Goal: Task Accomplishment & Management: Use online tool/utility

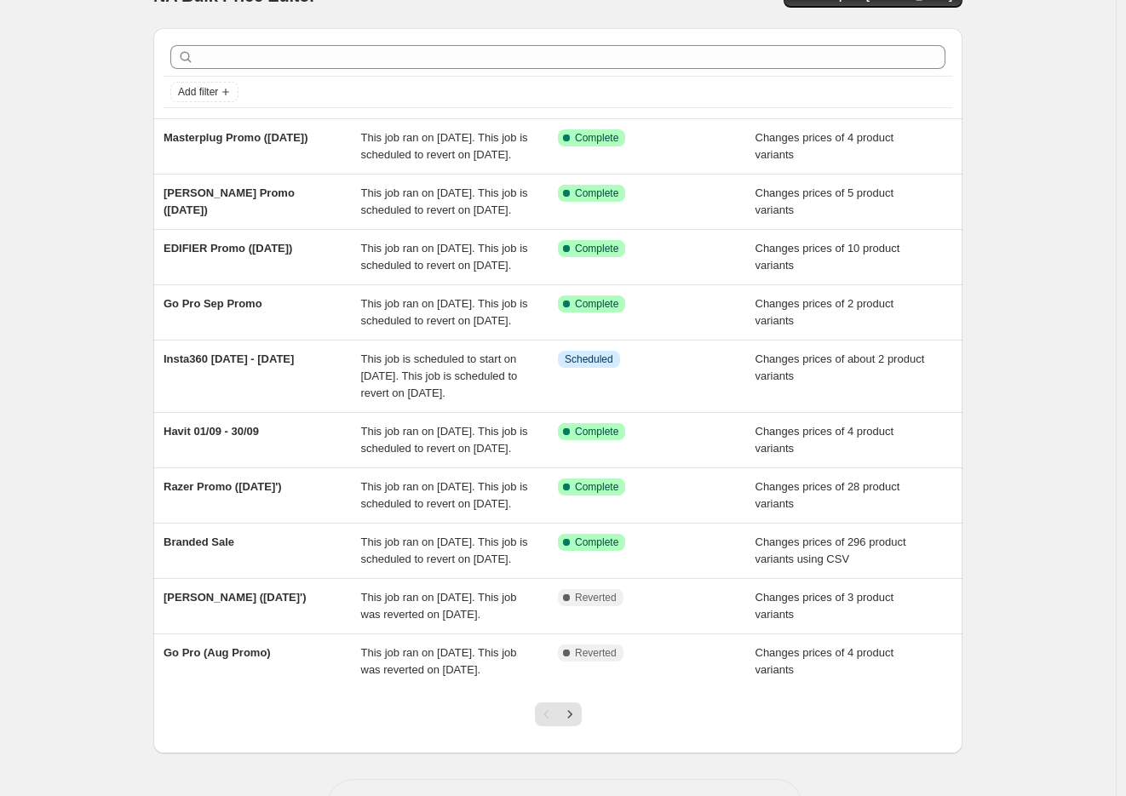
scroll to position [95, 0]
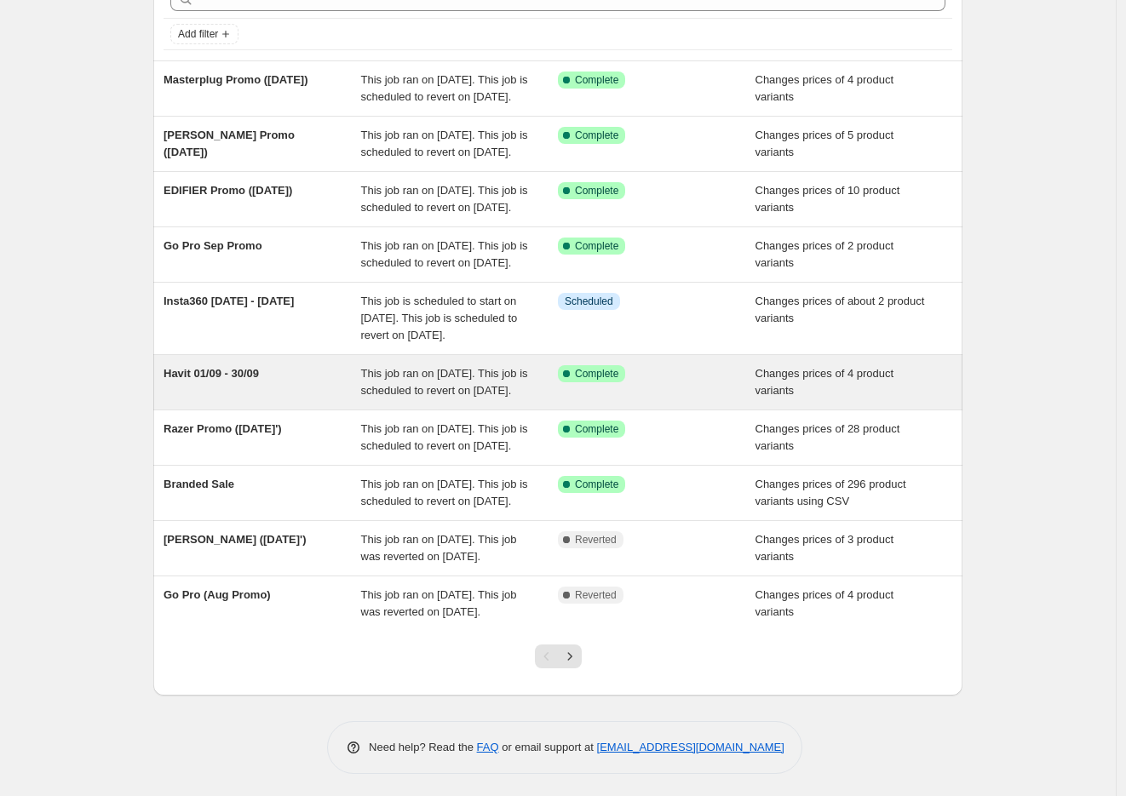
click at [449, 397] on span "This job ran on [DATE]. This job is scheduled to revert on [DATE]." at bounding box center [444, 382] width 167 height 30
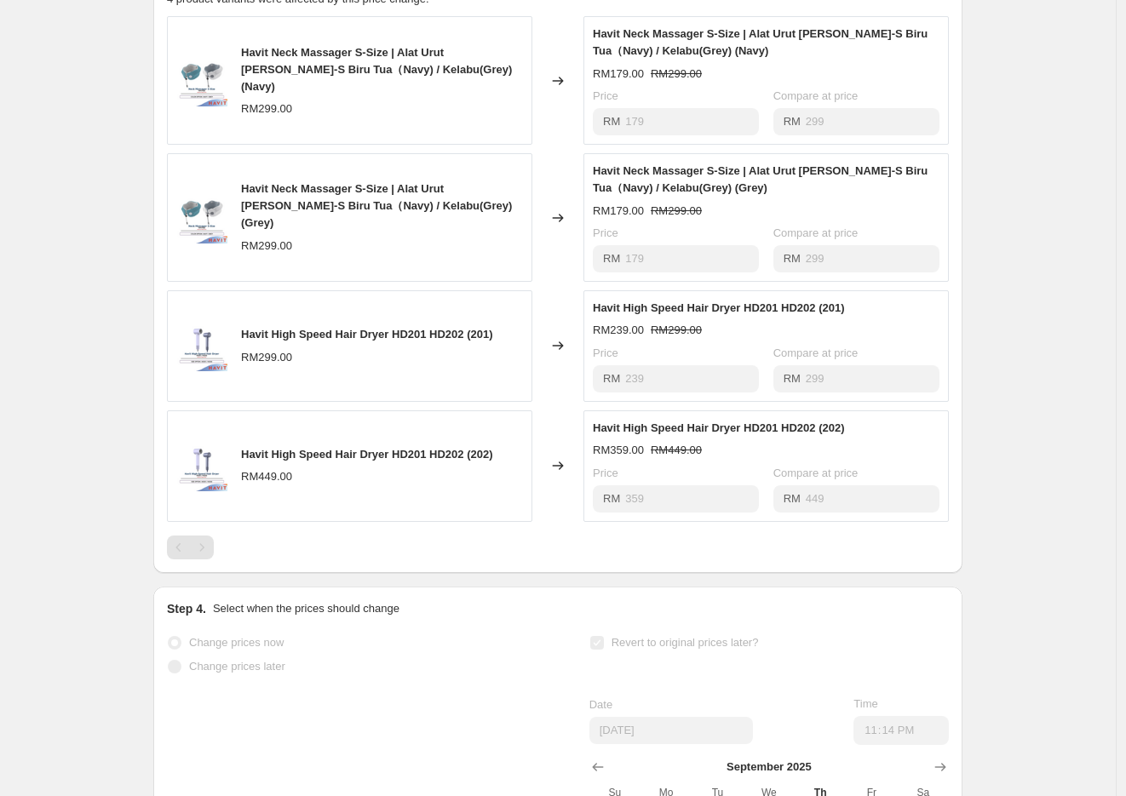
scroll to position [756, 0]
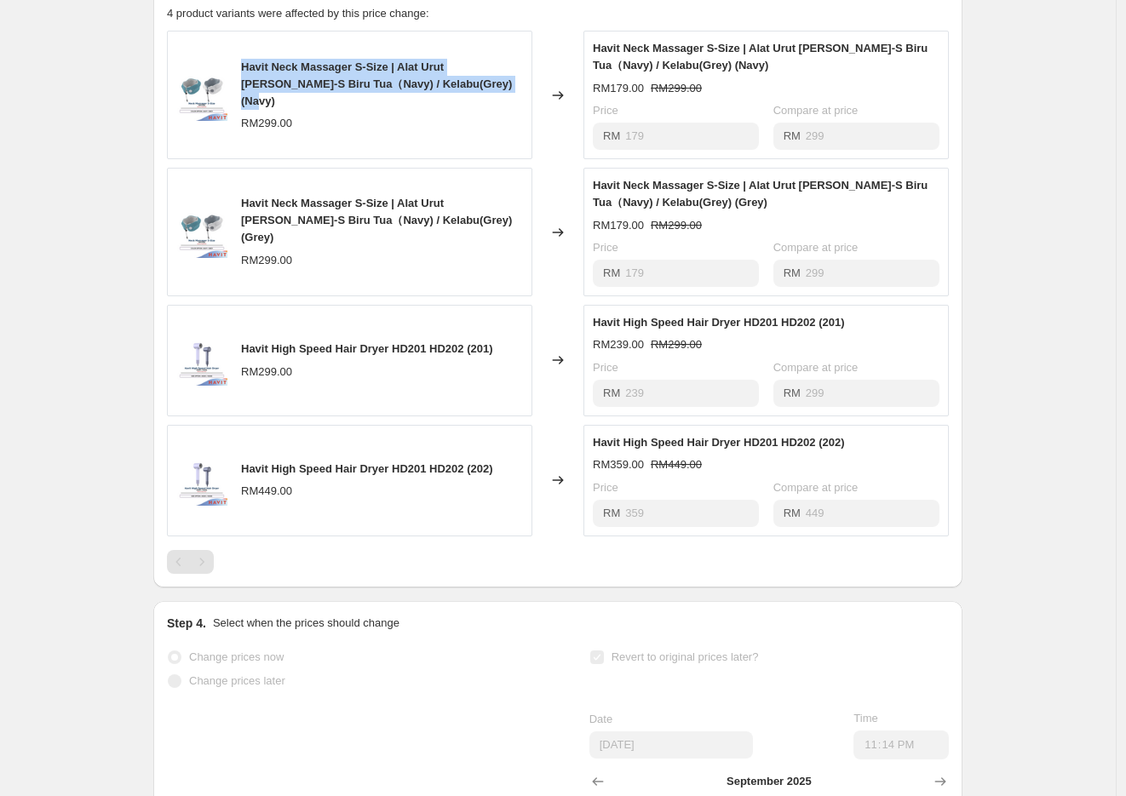
drag, startPoint x: 247, startPoint y: 89, endPoint x: 464, endPoint y: 114, distance: 218.6
click at [464, 110] on div "Havit Neck Massager S-Size | Alat Urut [PERSON_NAME]-S Biru Tua（Navy) / Kelabu(…" at bounding box center [382, 84] width 282 height 51
copy span "Havit Neck Massager S-Size | Alat Urut [PERSON_NAME]-S Biru Tua（Navy) / Kelabu(…"
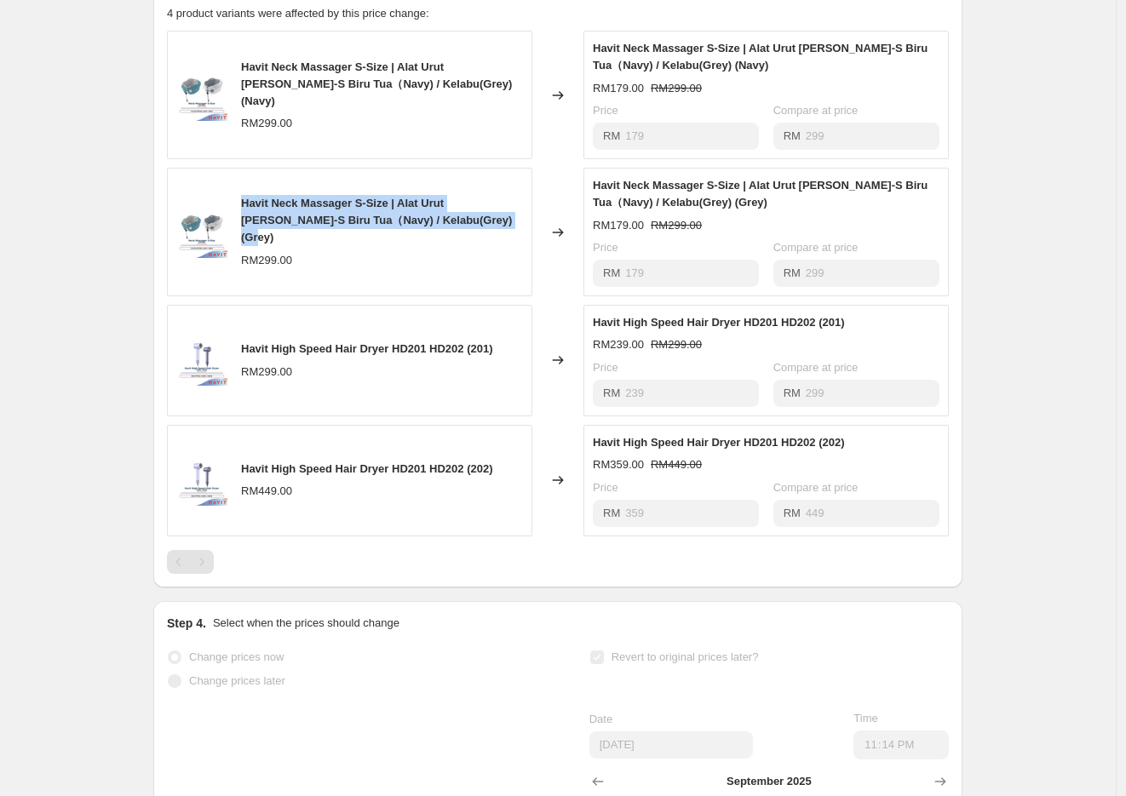
drag, startPoint x: 255, startPoint y: 227, endPoint x: 478, endPoint y: 243, distance: 222.8
click at [478, 243] on div "Havit Neck Massager S-Size | Alat Urut [PERSON_NAME]-S Biru Tua（Navy) / Kelabu(…" at bounding box center [382, 220] width 282 height 51
copy span "Havit Neck Massager S-Size | Alat Urut [PERSON_NAME]-S Biru Tua（Navy) / Kelabu(…"
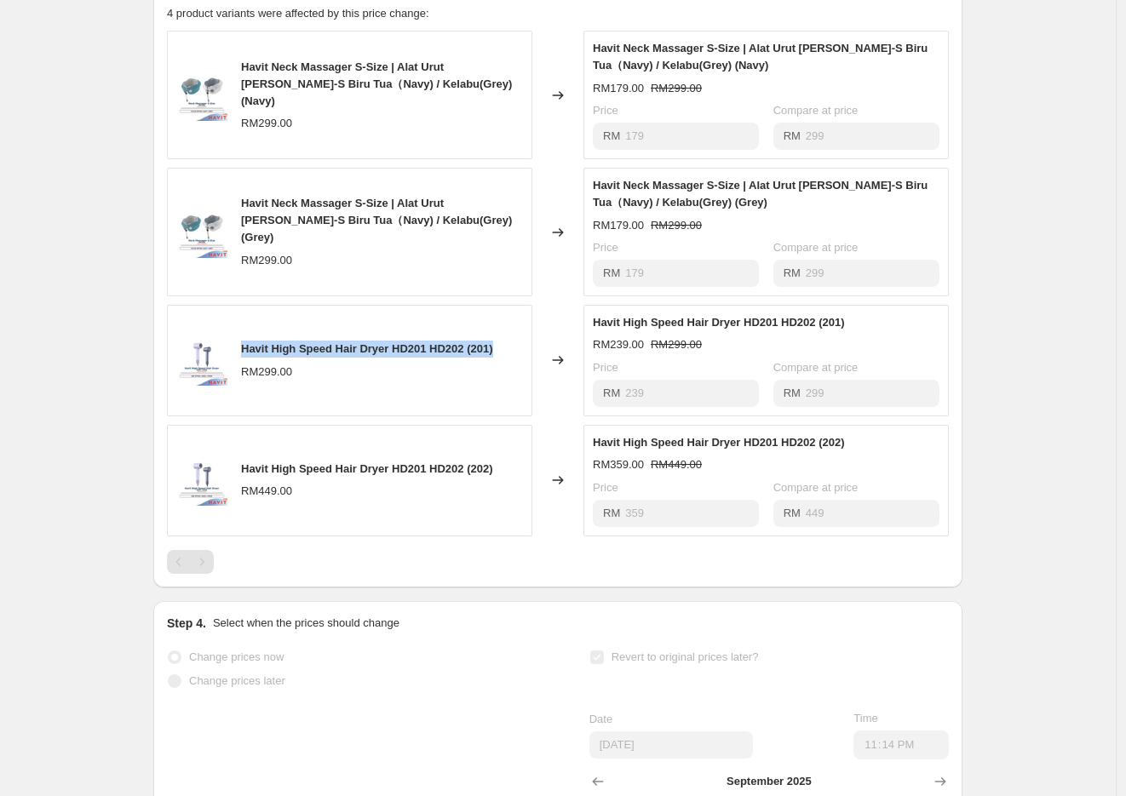
drag, startPoint x: 247, startPoint y: 368, endPoint x: 534, endPoint y: 350, distance: 287.5
click at [532, 350] on div "Havit High Speed Hair Dryer HD201 HD202 (201) RM299.00" at bounding box center [349, 361] width 365 height 112
copy span "Havit High Speed Hair Dryer HD201 HD202 (201)"
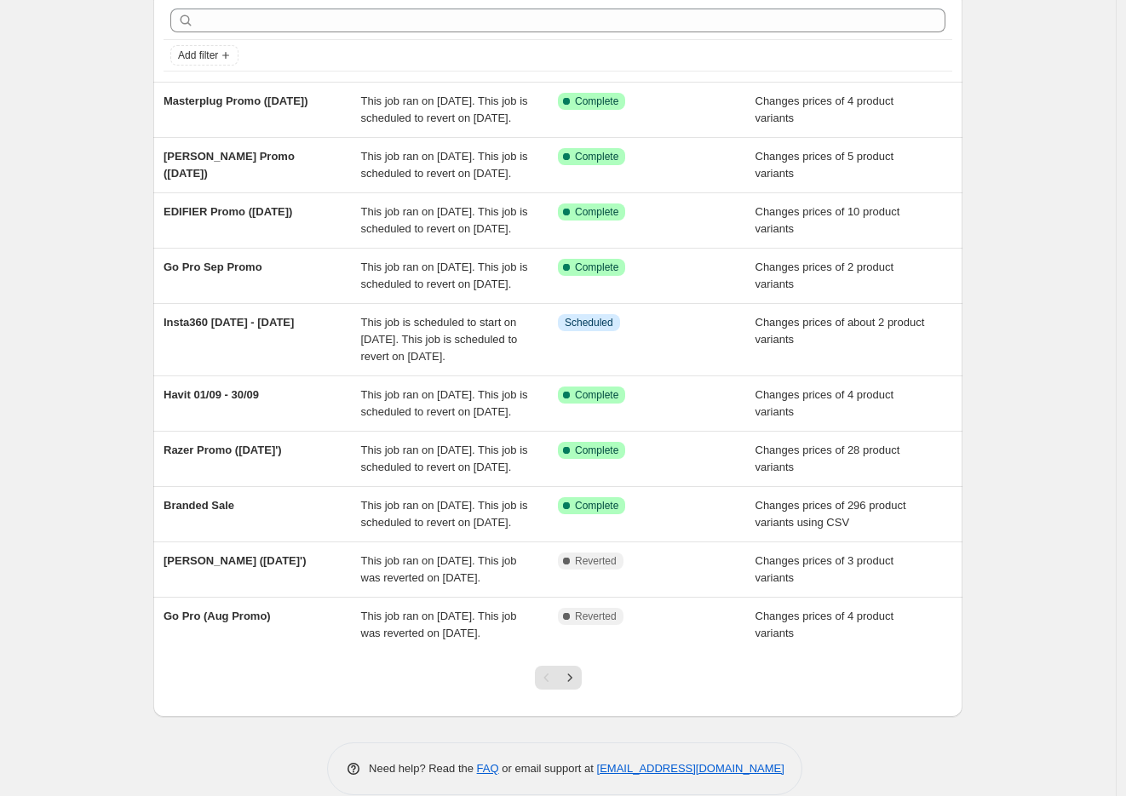
scroll to position [95, 0]
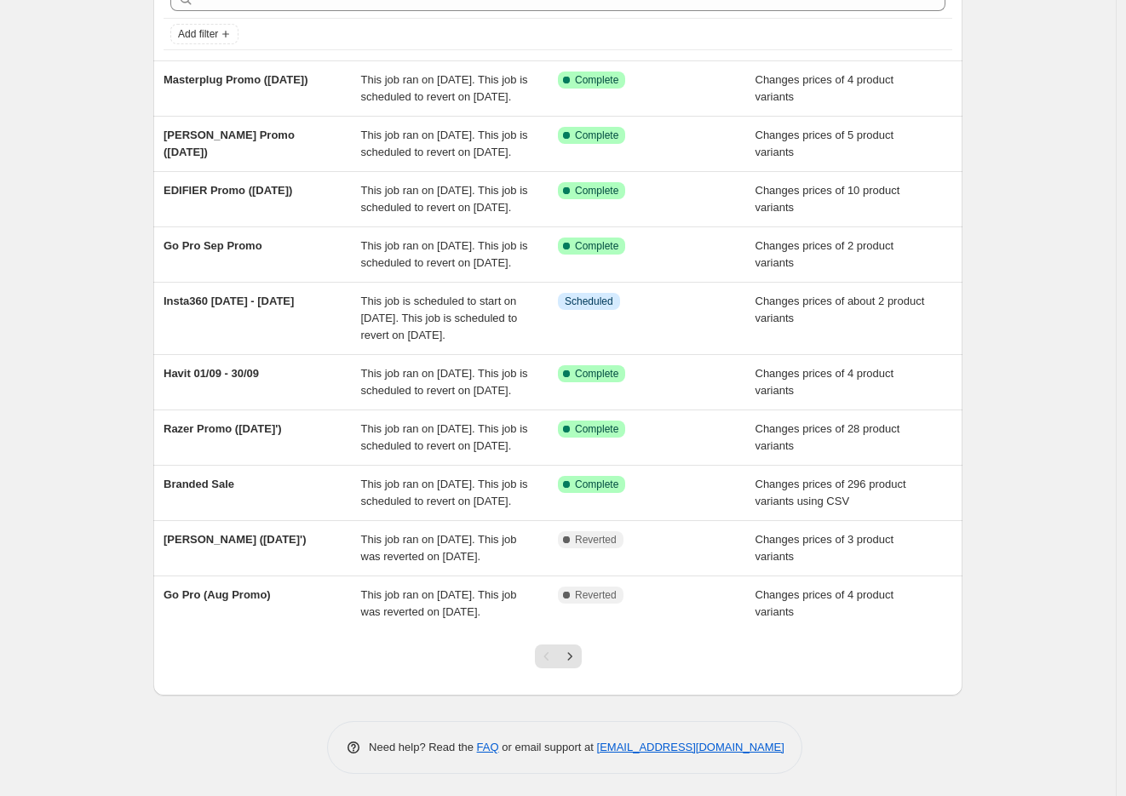
drag, startPoint x: 176, startPoint y: 296, endPoint x: 133, endPoint y: 306, distance: 44.4
click at [129, 305] on div "NA Bulk Price Editor. This page is ready NA Bulk Price Editor Add new price [ME…" at bounding box center [557, 352] width 1115 height 894
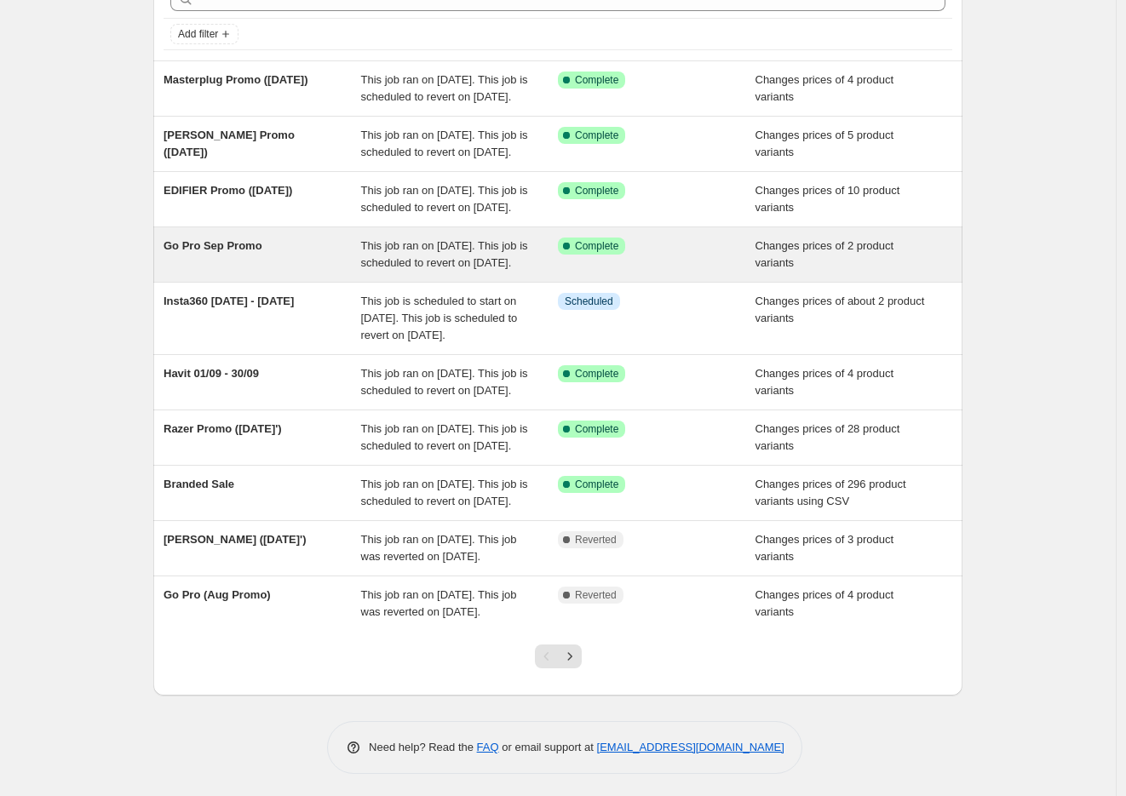
click at [174, 252] on span "Go Pro Sep Promo" at bounding box center [212, 245] width 99 height 13
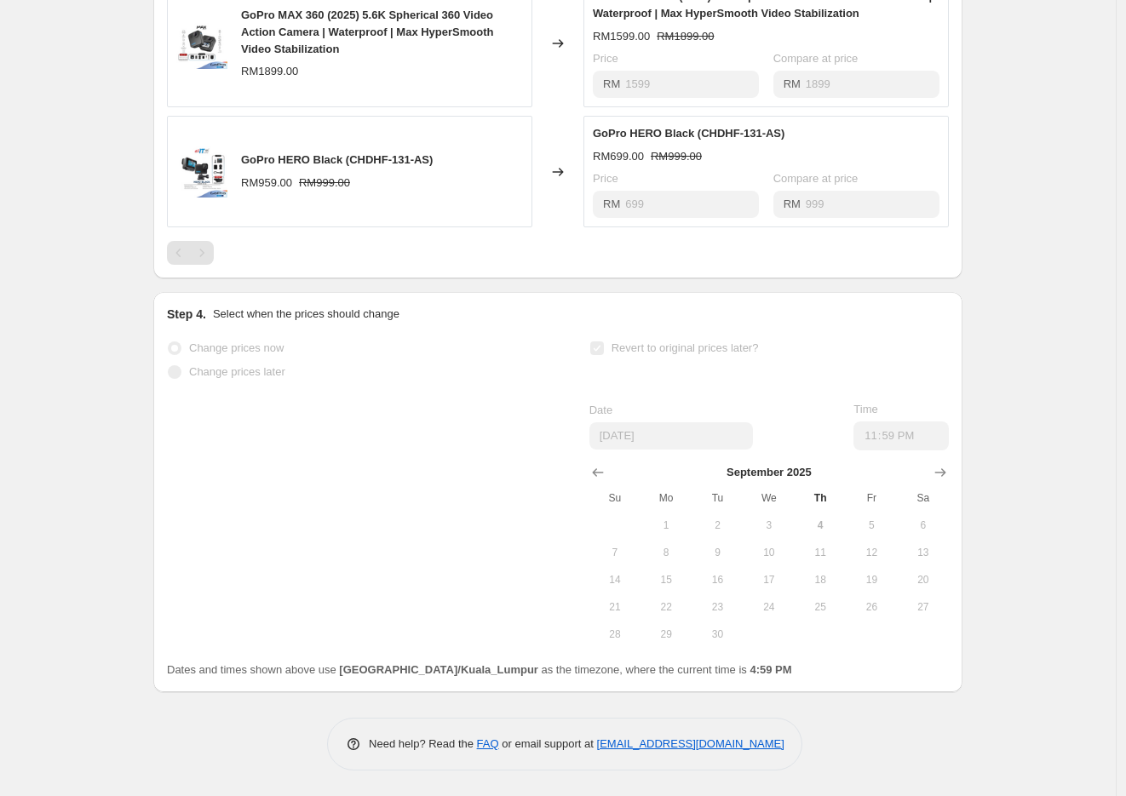
scroll to position [541, 0]
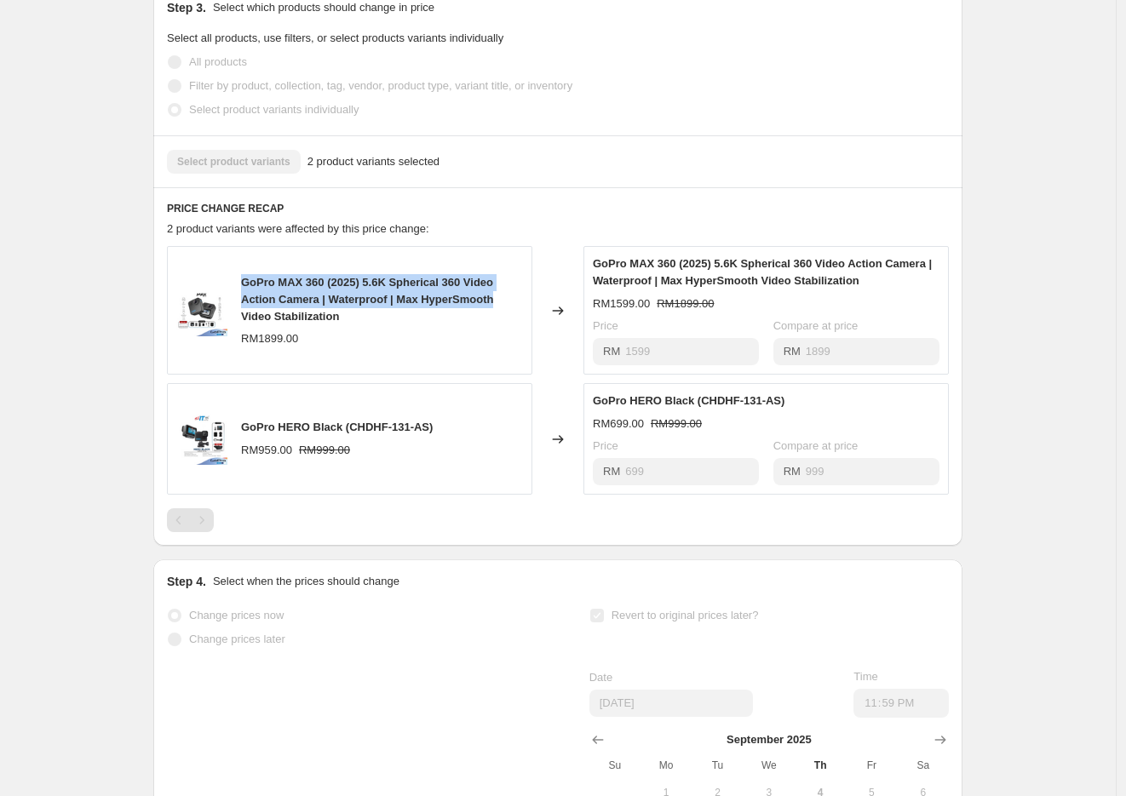
drag, startPoint x: 248, startPoint y: 301, endPoint x: 507, endPoint y: 316, distance: 259.3
click at [507, 316] on div "GoPro MAX 360 (2025) 5.6K Spherical 360 Video Action Camera | Waterproof | Max …" at bounding box center [382, 299] width 282 height 51
click at [355, 325] on div "GoPro MAX 360 (2025) 5.6K Spherical 360 Video Action Camera | Waterproof | Max …" at bounding box center [382, 299] width 282 height 51
drag, startPoint x: 349, startPoint y: 331, endPoint x: 237, endPoint y: 287, distance: 120.8
click at [237, 287] on div "GoPro MAX 360 (2025) 5.6K Spherical 360 Video Action Camera | Waterproof | Max …" at bounding box center [349, 310] width 365 height 129
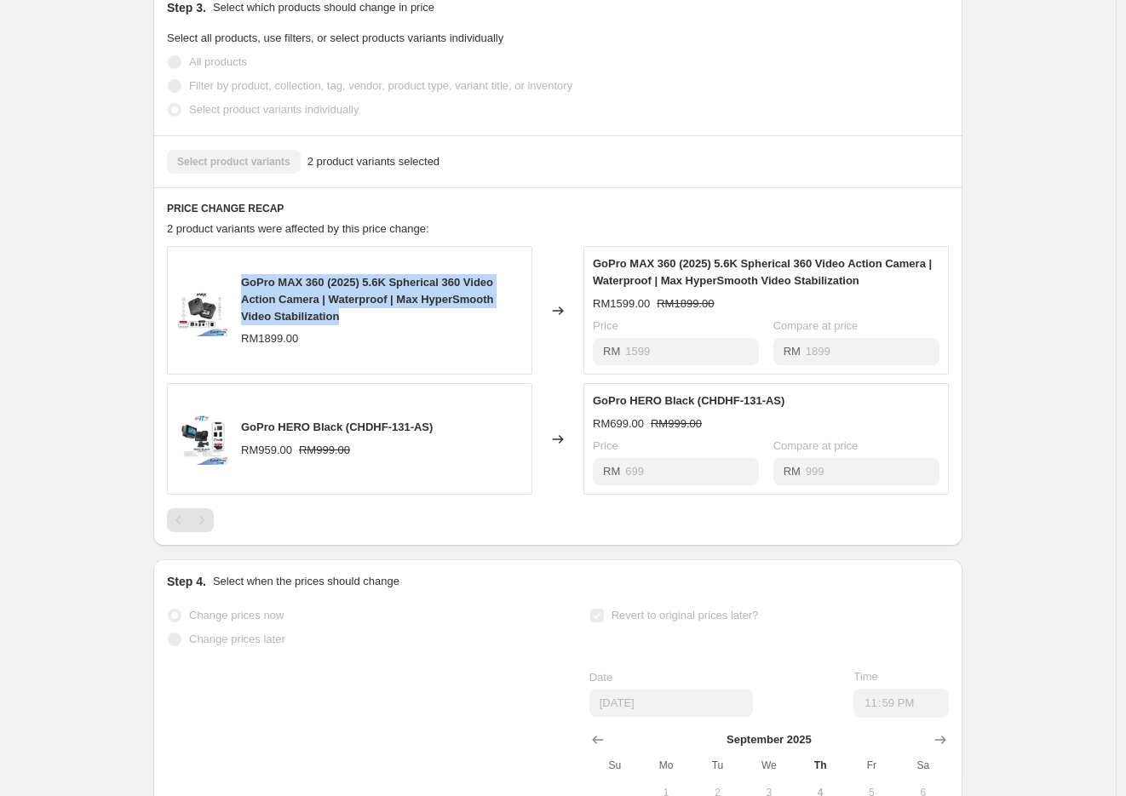
copy span "GoPro MAX 360 (2025) 5.6K Spherical 360 Video Action Camera | Waterproof | Max …"
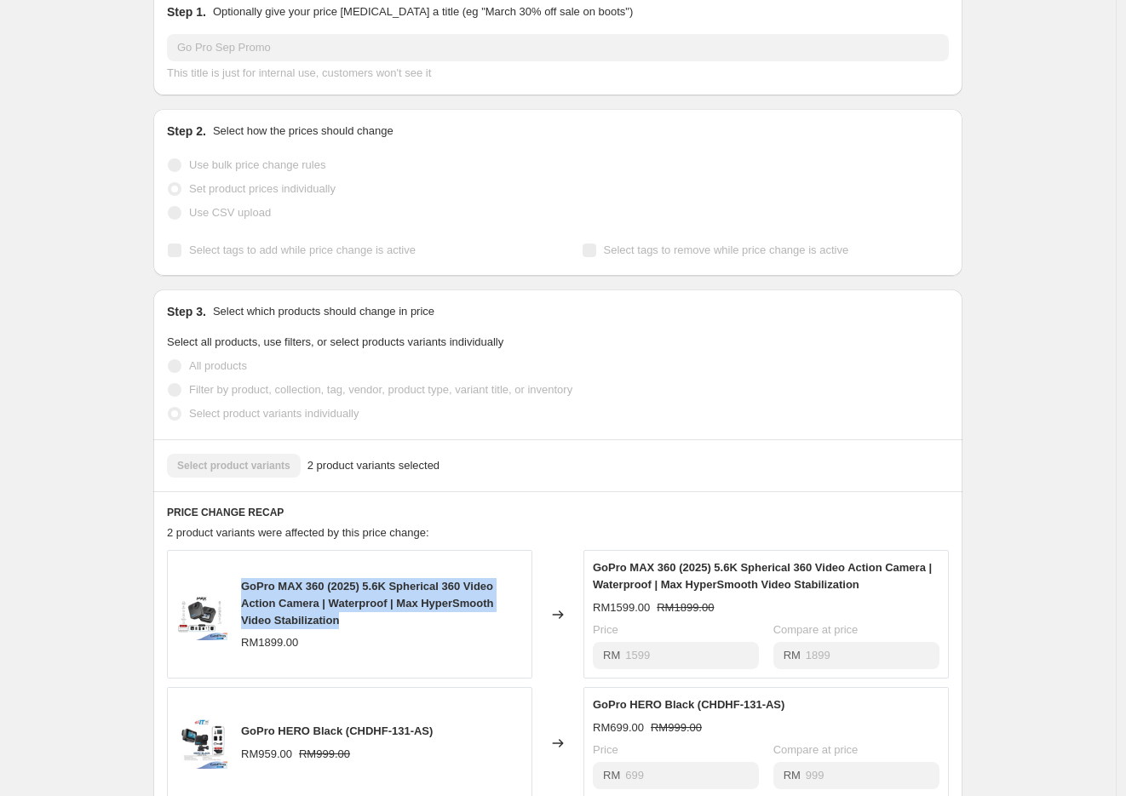
scroll to position [567, 0]
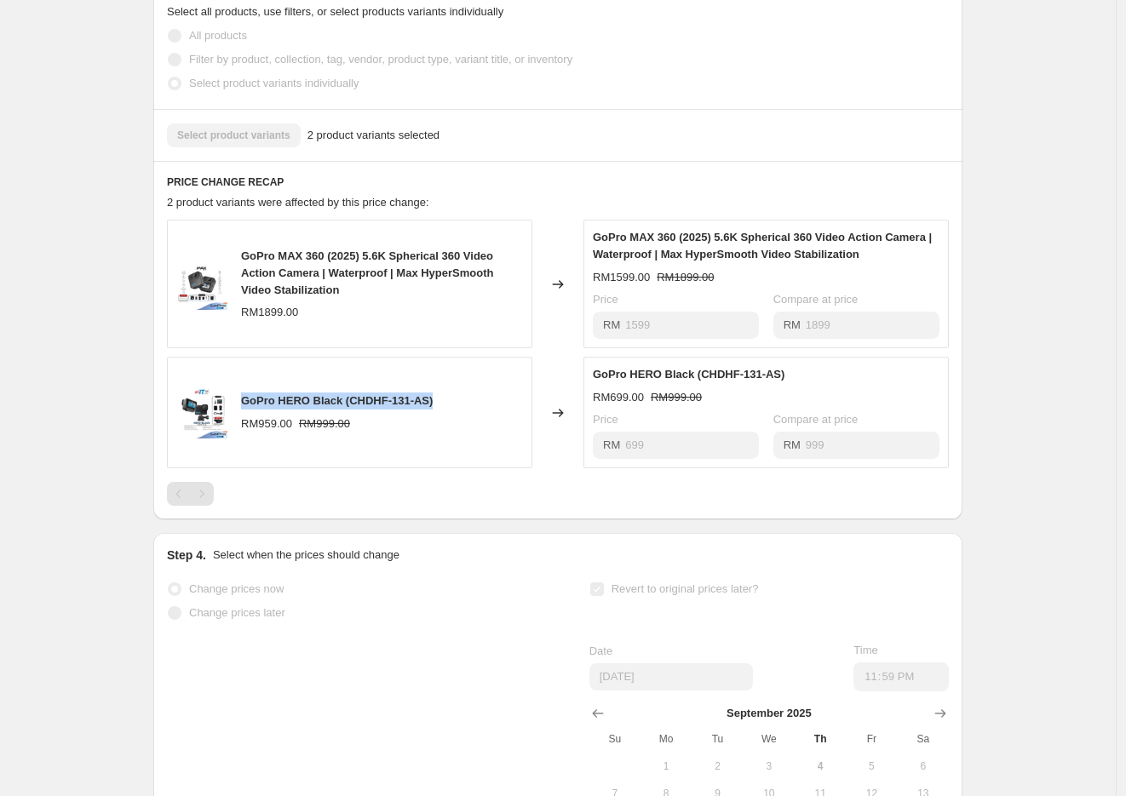
drag, startPoint x: 244, startPoint y: 417, endPoint x: 457, endPoint y: 406, distance: 213.1
click at [457, 406] on div "GoPro HERO Black (CHDHF-131-AS) RM959.00 RM999.00" at bounding box center [349, 413] width 365 height 112
copy span "GoPro HERO Black (CHDHF-131-AS)"
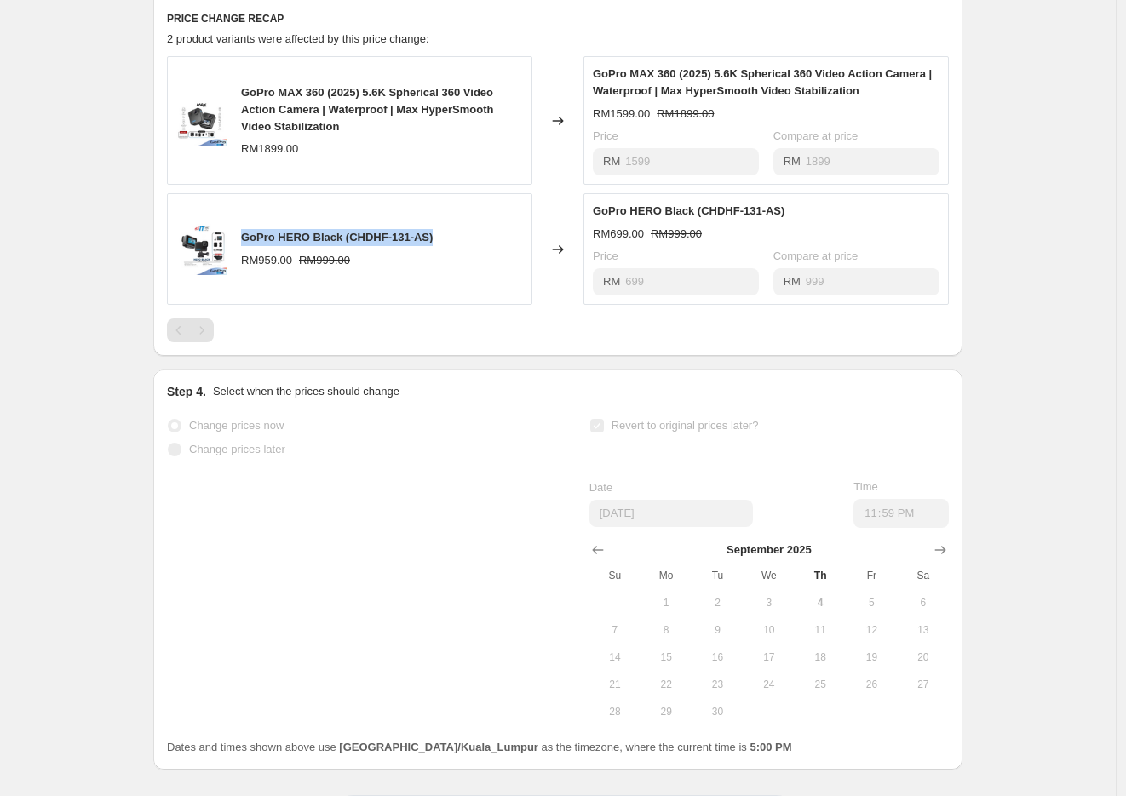
scroll to position [824, 0]
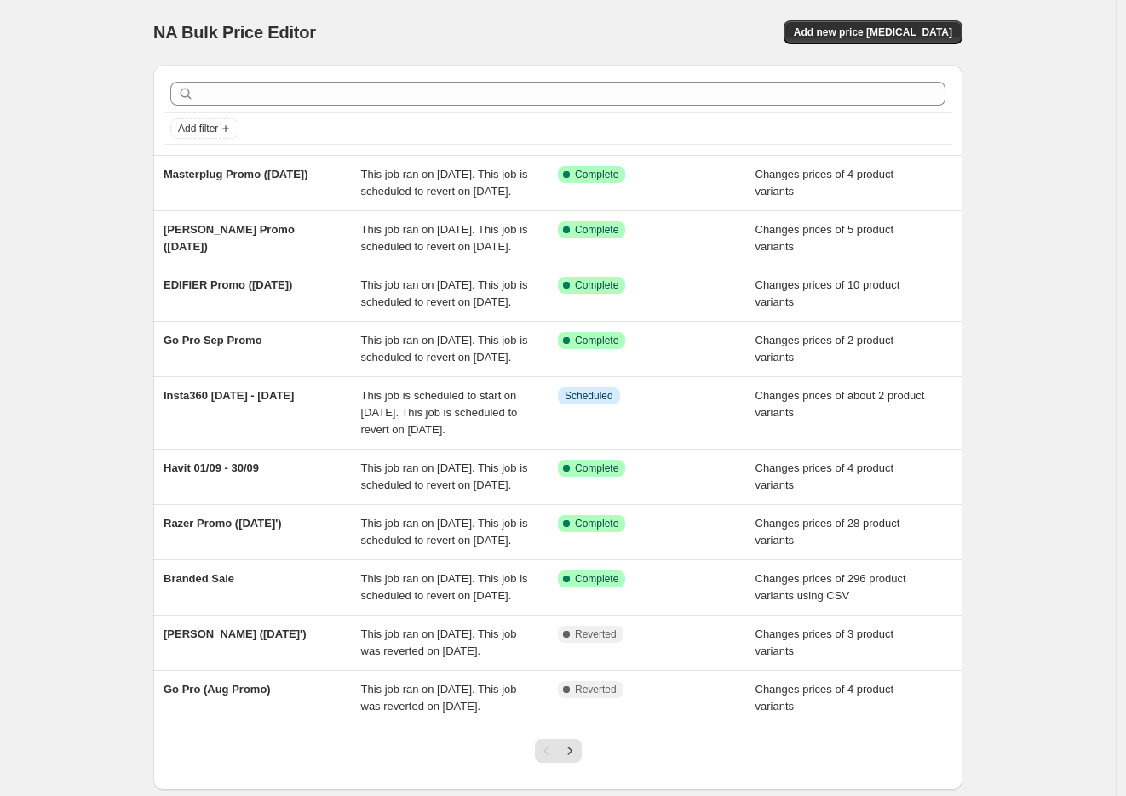
drag, startPoint x: 204, startPoint y: 318, endPoint x: 134, endPoint y: 310, distance: 71.2
click at [134, 310] on div "NA Bulk Price Editor. This page is ready NA Bulk Price Editor Add new price [ME…" at bounding box center [557, 447] width 1115 height 894
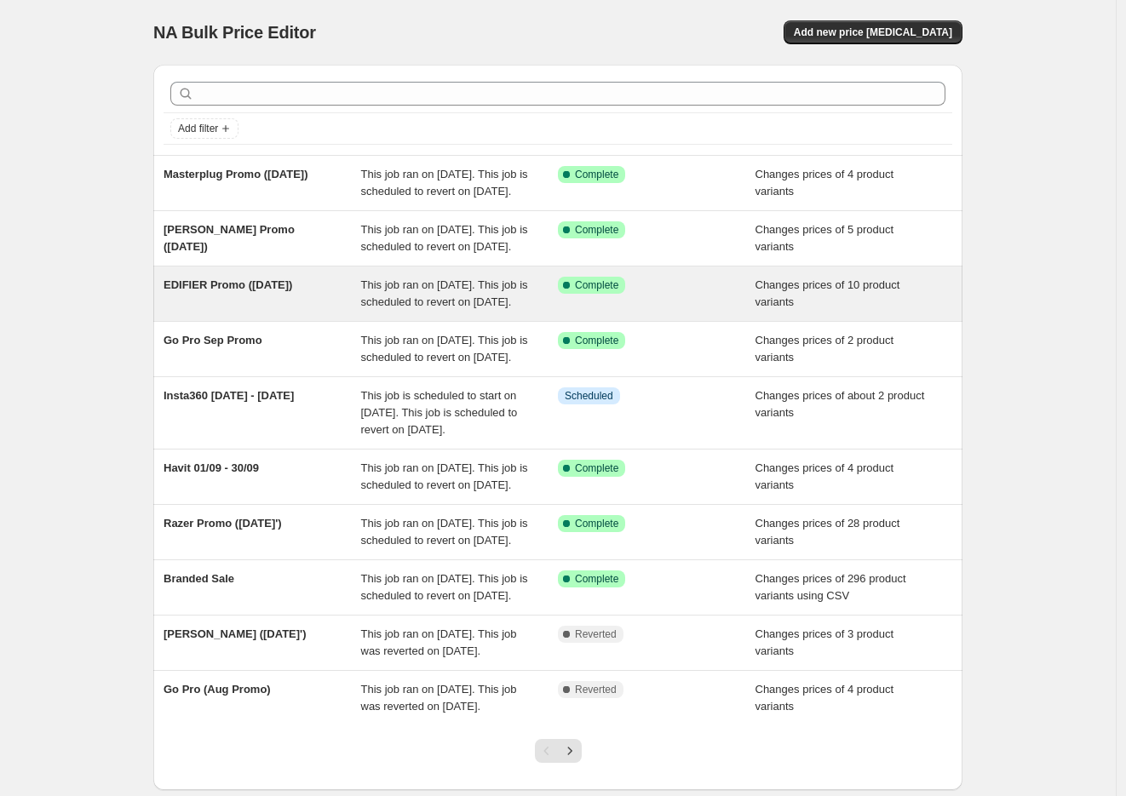
click at [171, 291] on span "EDIFIER Promo ([DATE])" at bounding box center [227, 284] width 129 height 13
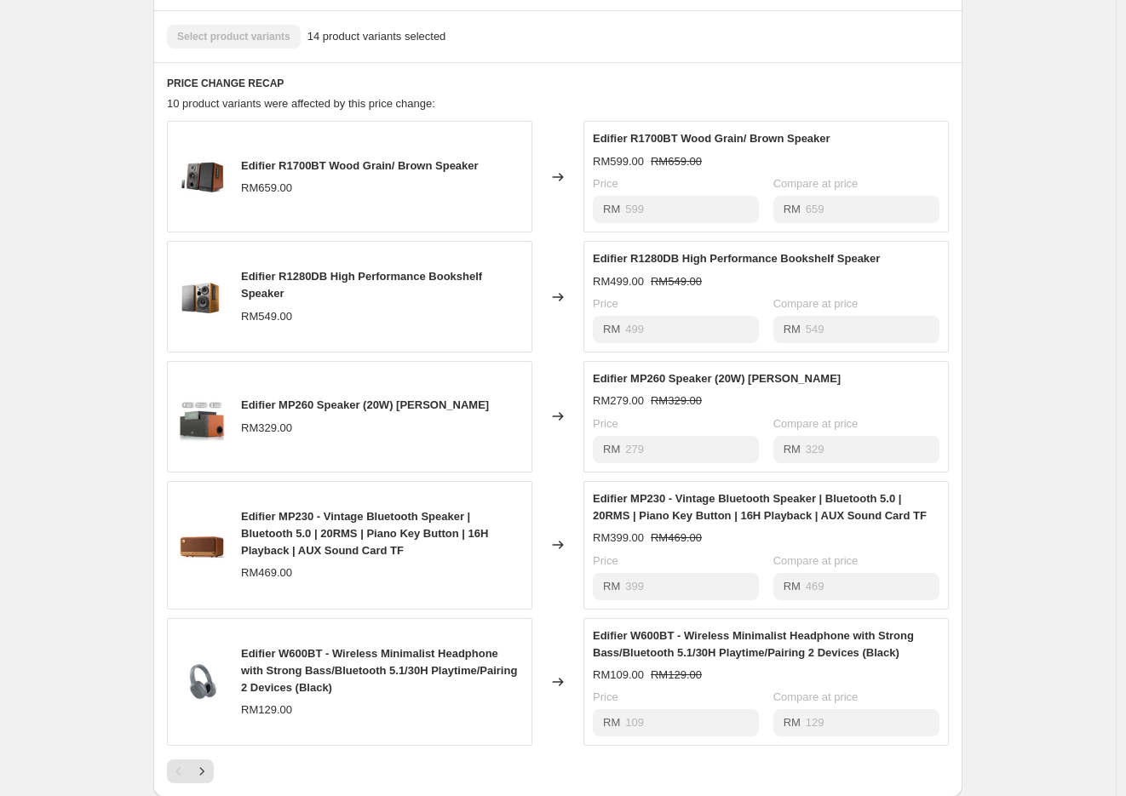
scroll to position [662, 0]
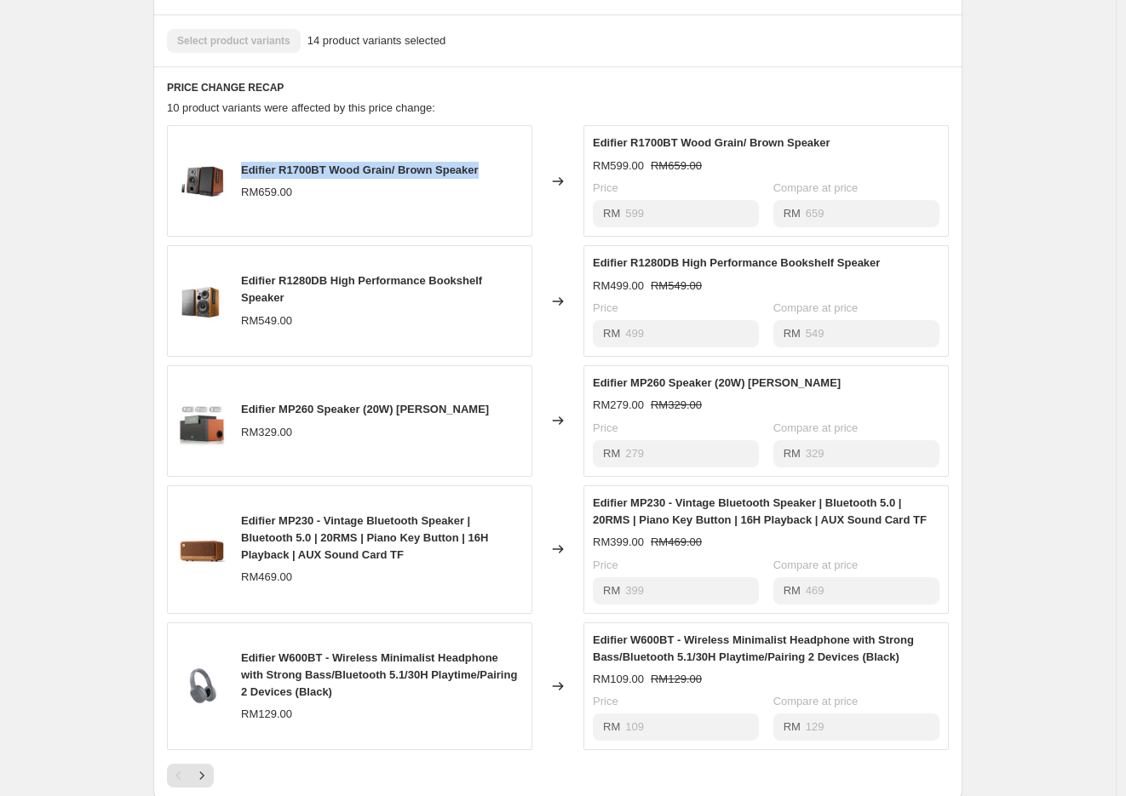
drag, startPoint x: 245, startPoint y: 184, endPoint x: 517, endPoint y: 181, distance: 271.6
click at [517, 181] on div "Edifier R1700BT Wood Grain/ Brown Speaker RM659.00" at bounding box center [349, 181] width 365 height 112
copy span "Edifier R1700BT Wood Grain/ Brown Speaker"
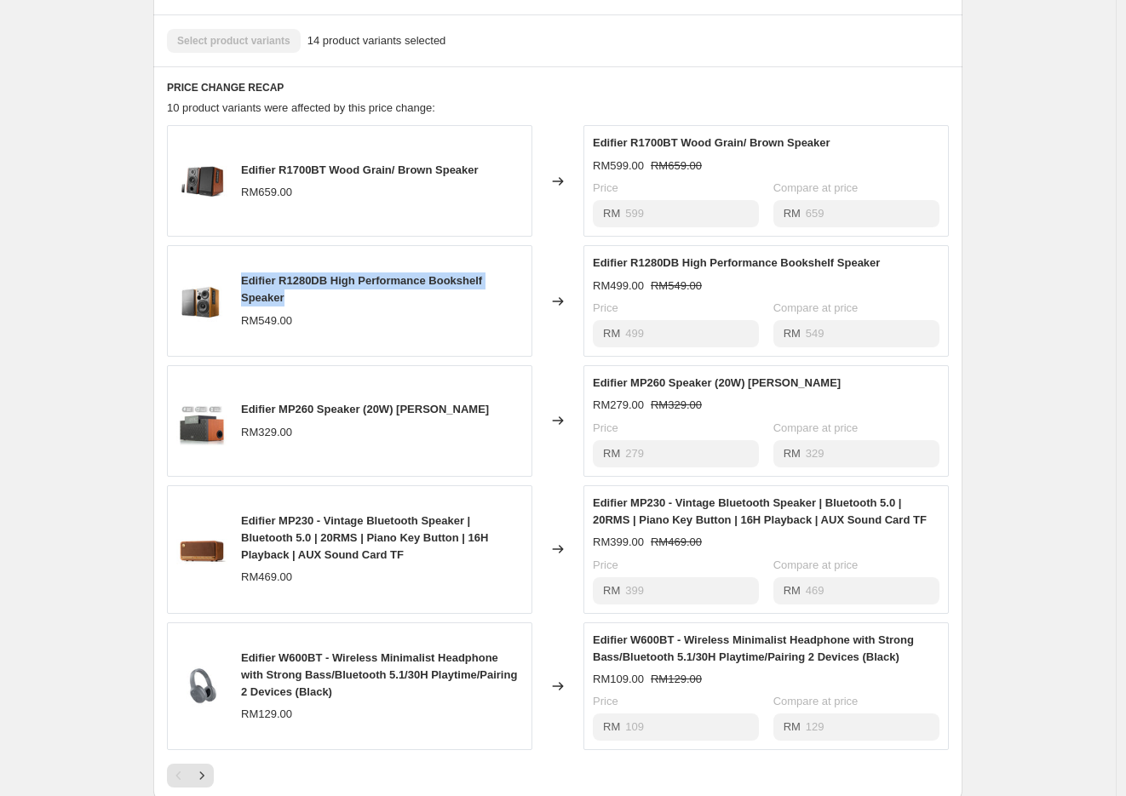
drag, startPoint x: 244, startPoint y: 296, endPoint x: 311, endPoint y: 312, distance: 68.2
click at [311, 307] on div "Edifier R1280DB High Performance Bookshelf Speaker" at bounding box center [382, 289] width 282 height 34
copy span "Edifier R1280DB High Performance Bookshelf Speaker"
drag, startPoint x: 245, startPoint y: 427, endPoint x: 535, endPoint y: 433, distance: 289.5
click at [532, 433] on div "Edifier MP260 Speaker (20W) Wooden Brn RM329.00" at bounding box center [349, 421] width 365 height 112
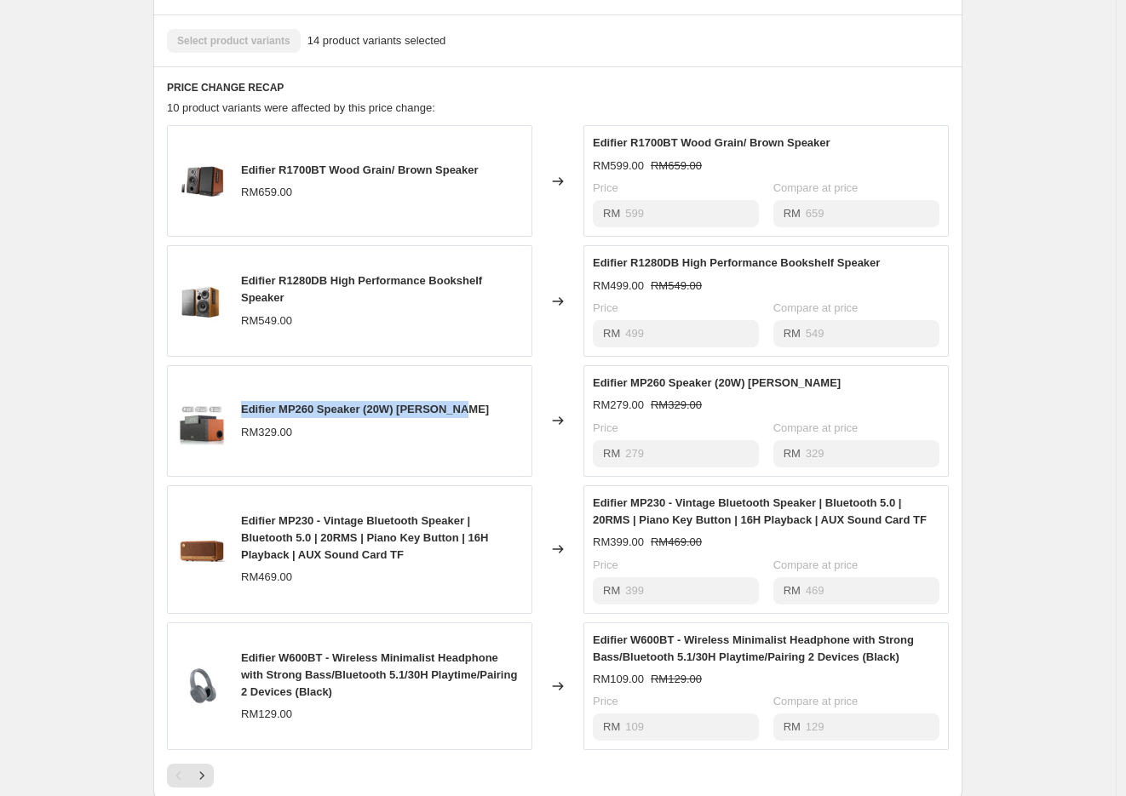
copy span "Edifier MP260 Speaker (20W) [PERSON_NAME]"
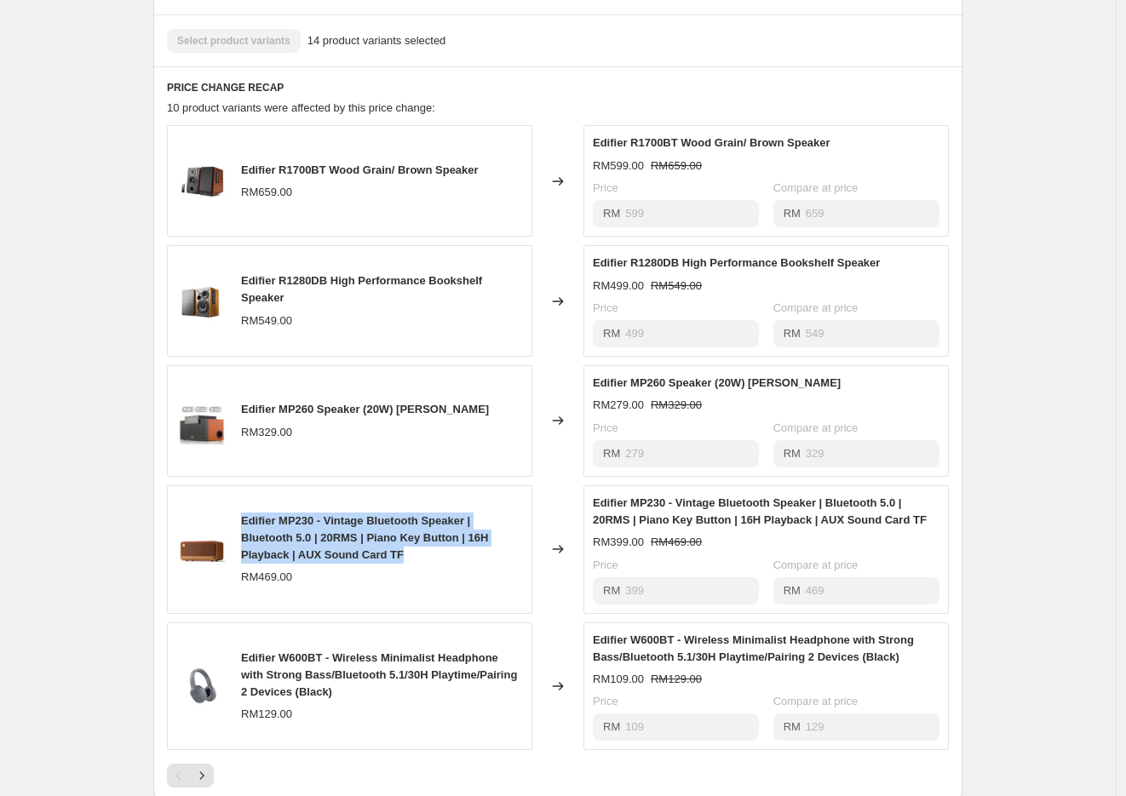
drag, startPoint x: 247, startPoint y: 540, endPoint x: 446, endPoint y: 575, distance: 202.3
click at [446, 564] on div "Edifier MP230 - Vintage Bluetooth Speaker | Bluetooth 5.0 | 20RMS | Piano Key B…" at bounding box center [382, 538] width 282 height 51
copy span "Edifier MP230 - Vintage Bluetooth Speaker | Bluetooth 5.0 | 20RMS | Piano Key B…"
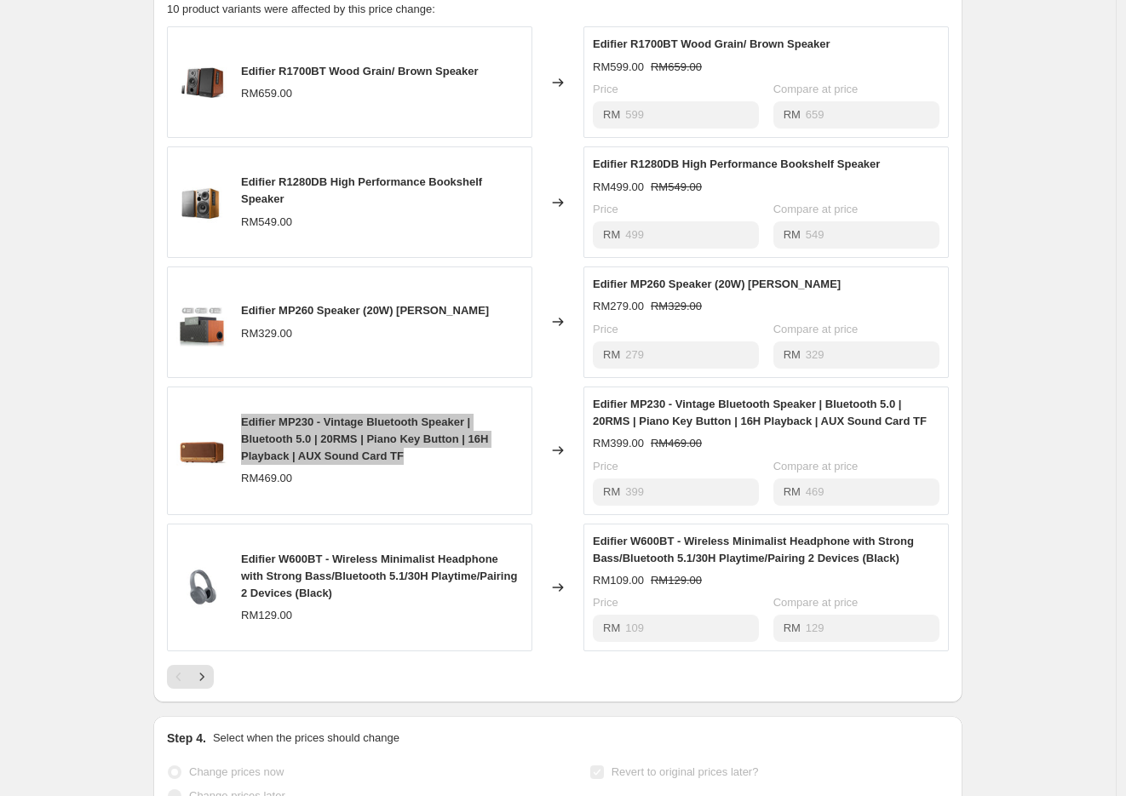
scroll to position [1040, 0]
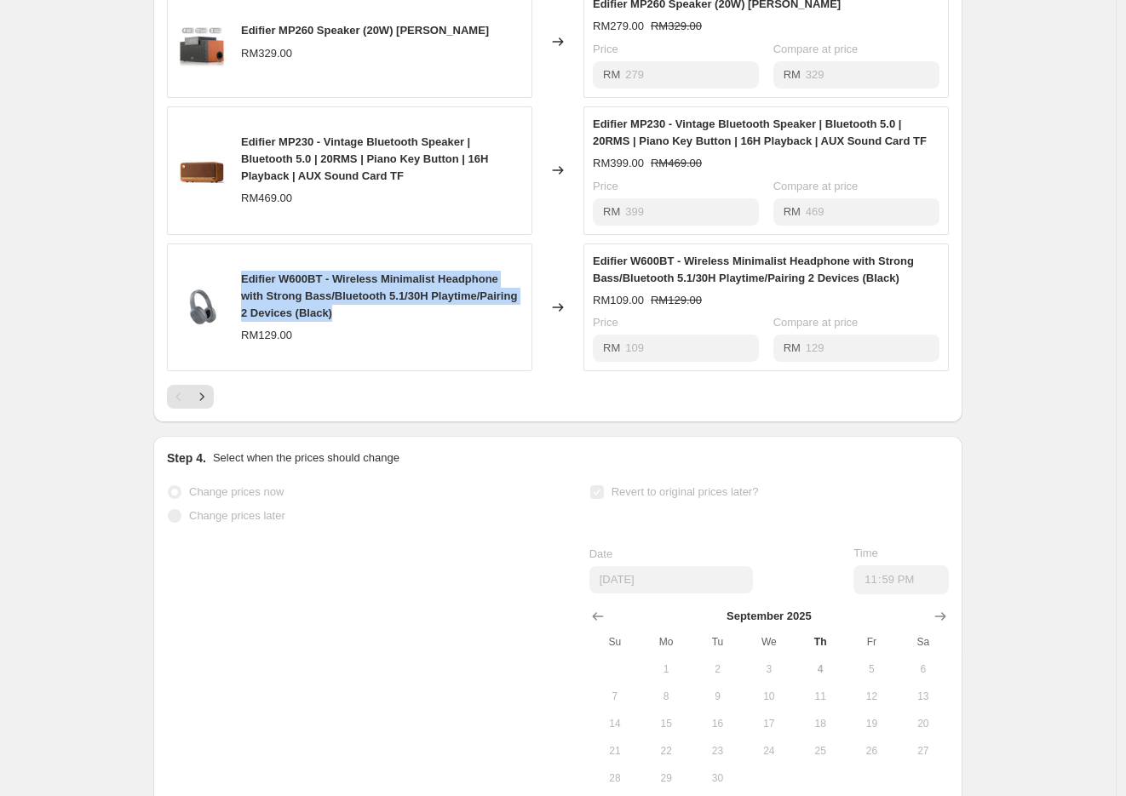
drag, startPoint x: 245, startPoint y: 298, endPoint x: 448, endPoint y: 334, distance: 205.8
click at [448, 322] on div "Edifier W600BT - Wireless Minimalist Headphone with Strong Bass/Bluetooth 5.1/3…" at bounding box center [382, 296] width 282 height 51
copy span "Edifier W600BT - Wireless Minimalist Headphone with Strong Bass/Bluetooth 5.1/3…"
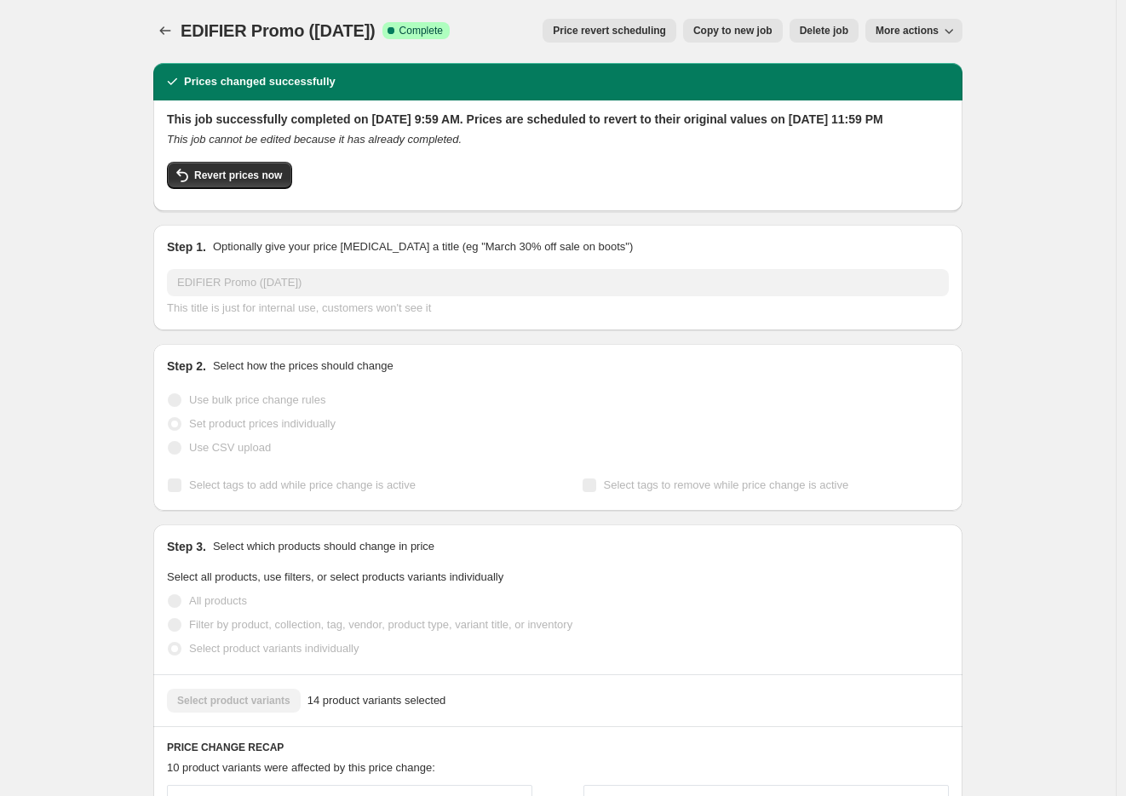
scroll to position [0, 0]
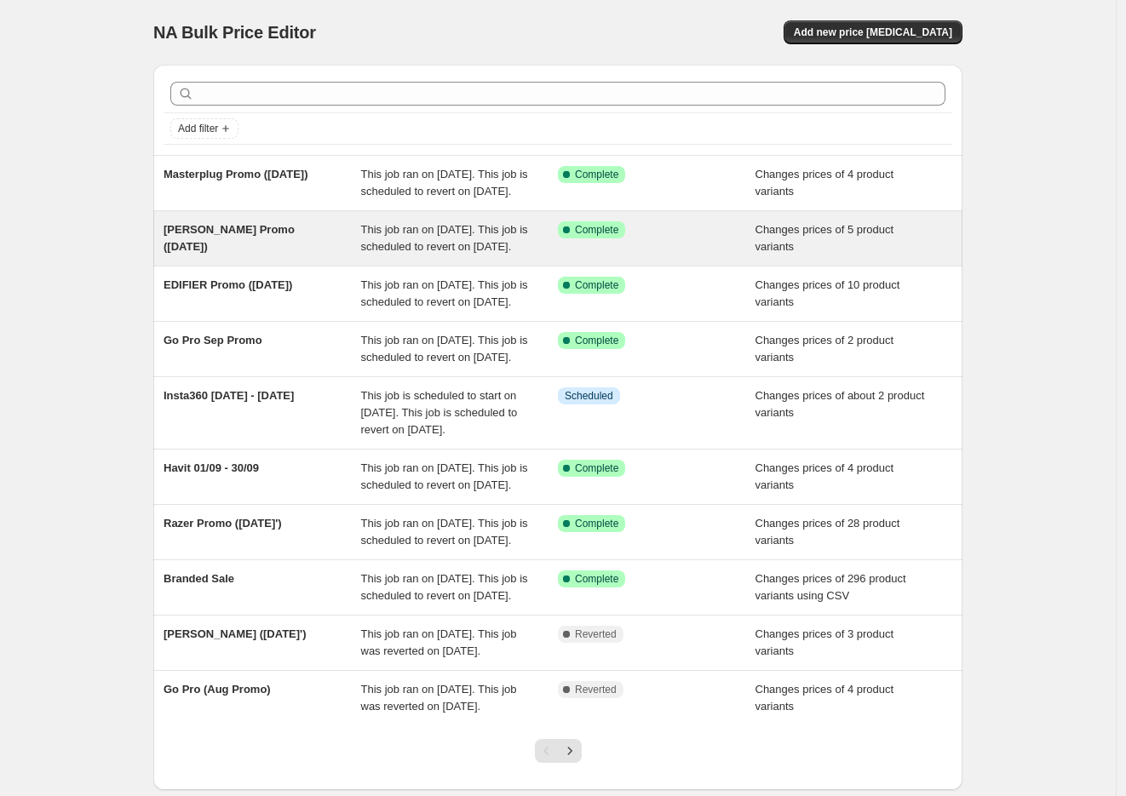
click at [211, 253] on span "[PERSON_NAME] Promo ([DATE])" at bounding box center [228, 238] width 131 height 30
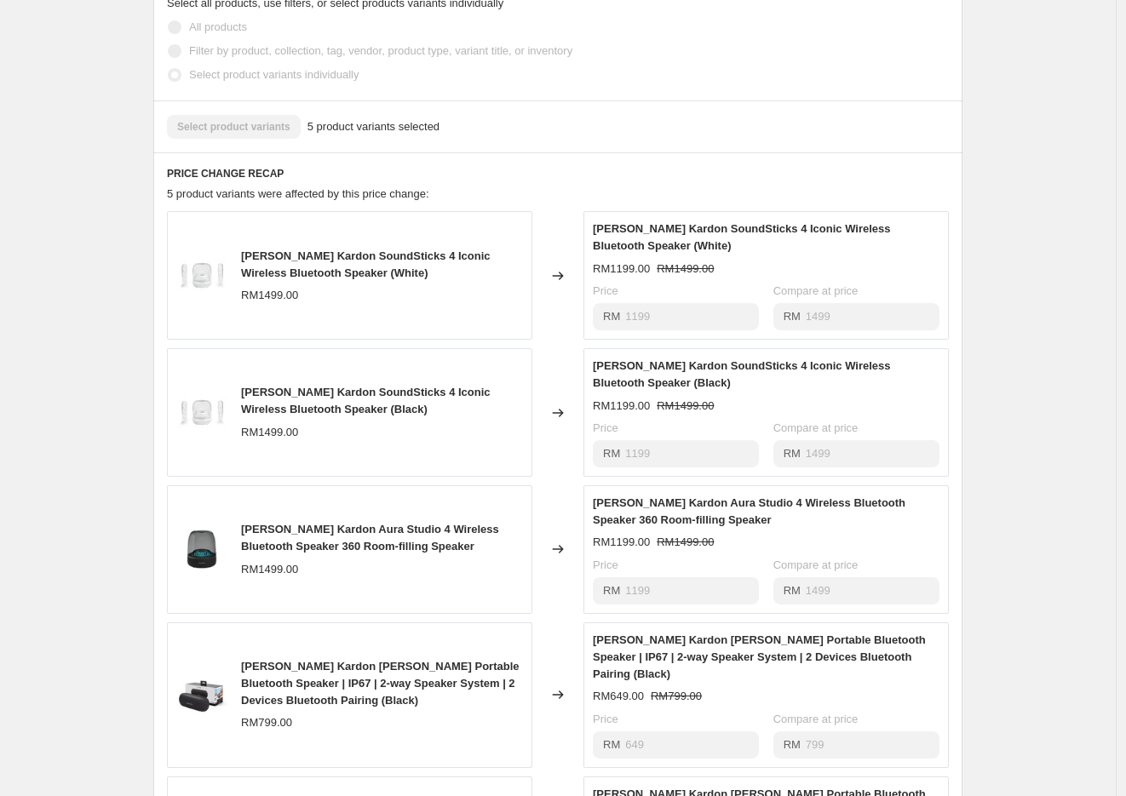
scroll to position [567, 0]
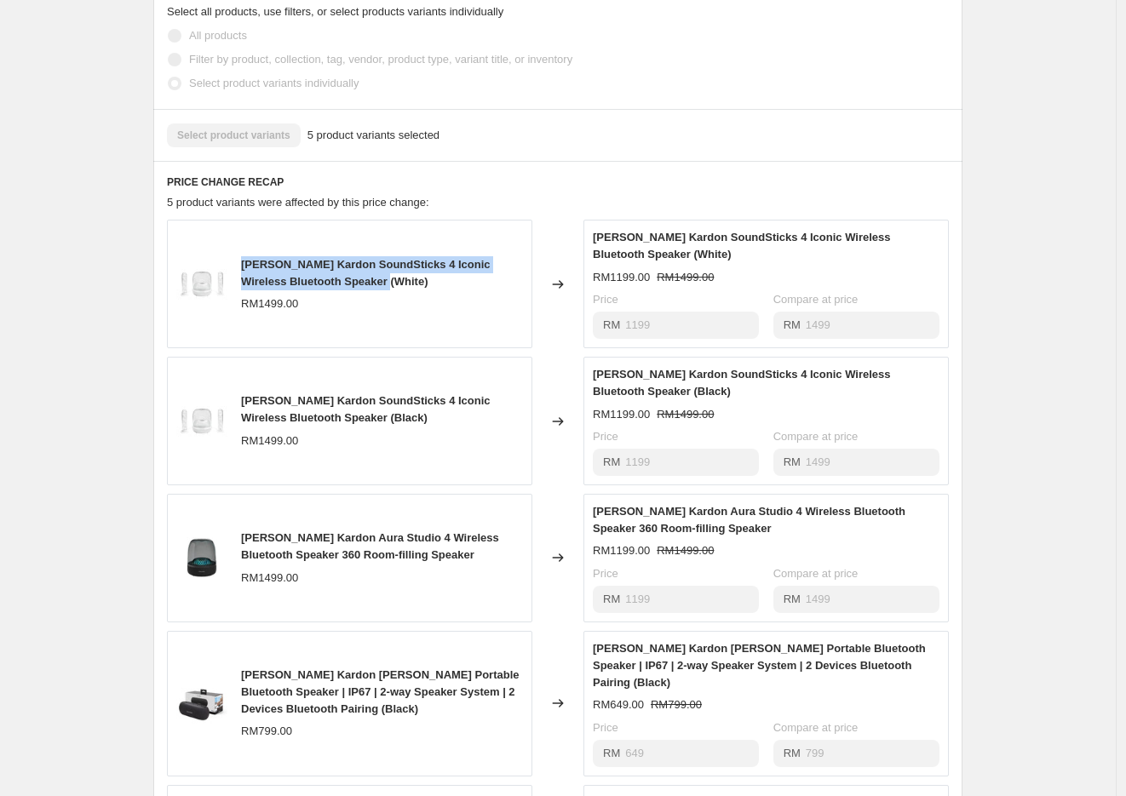
drag, startPoint x: 247, startPoint y: 280, endPoint x: 431, endPoint y: 292, distance: 184.3
click at [431, 290] on div "[PERSON_NAME] Kardon SoundSticks 4 Iconic Wireless Bluetooth Speaker (White)" at bounding box center [382, 273] width 282 height 34
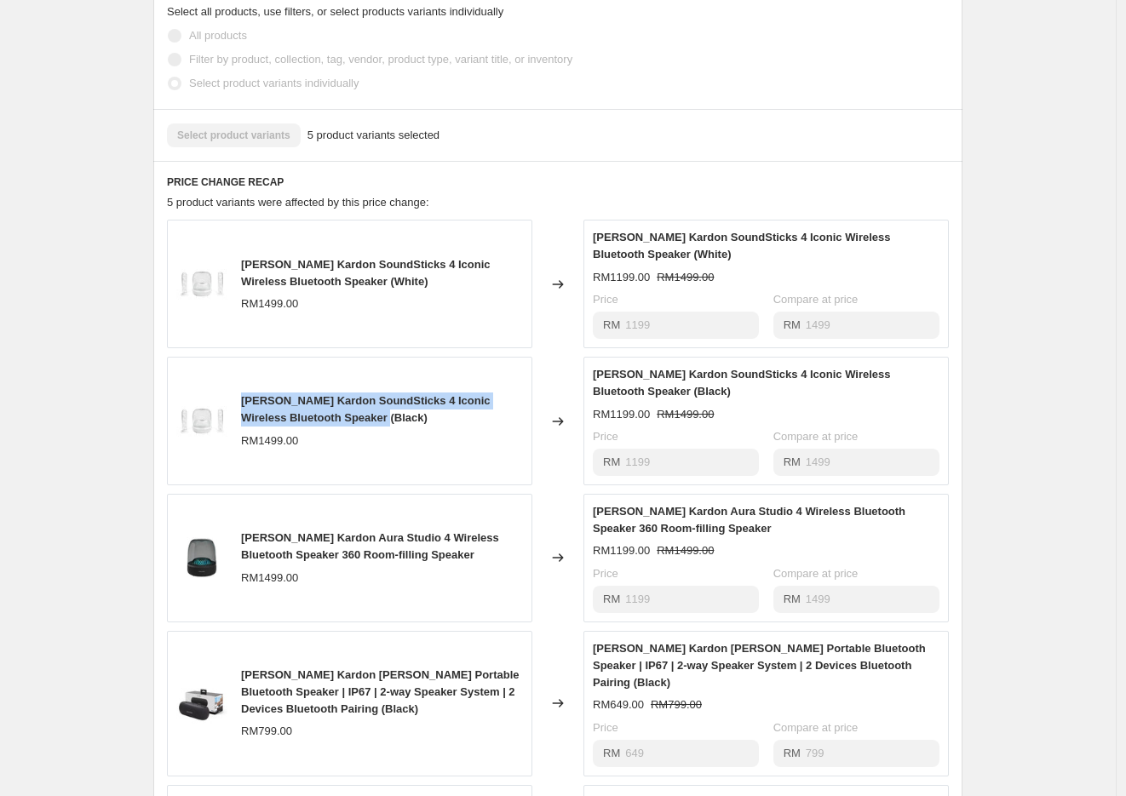
drag, startPoint x: 247, startPoint y: 415, endPoint x: 420, endPoint y: 430, distance: 173.4
click at [420, 427] on div "[PERSON_NAME] Kardon SoundSticks 4 Iconic Wireless Bluetooth Speaker (Black)" at bounding box center [382, 409] width 282 height 34
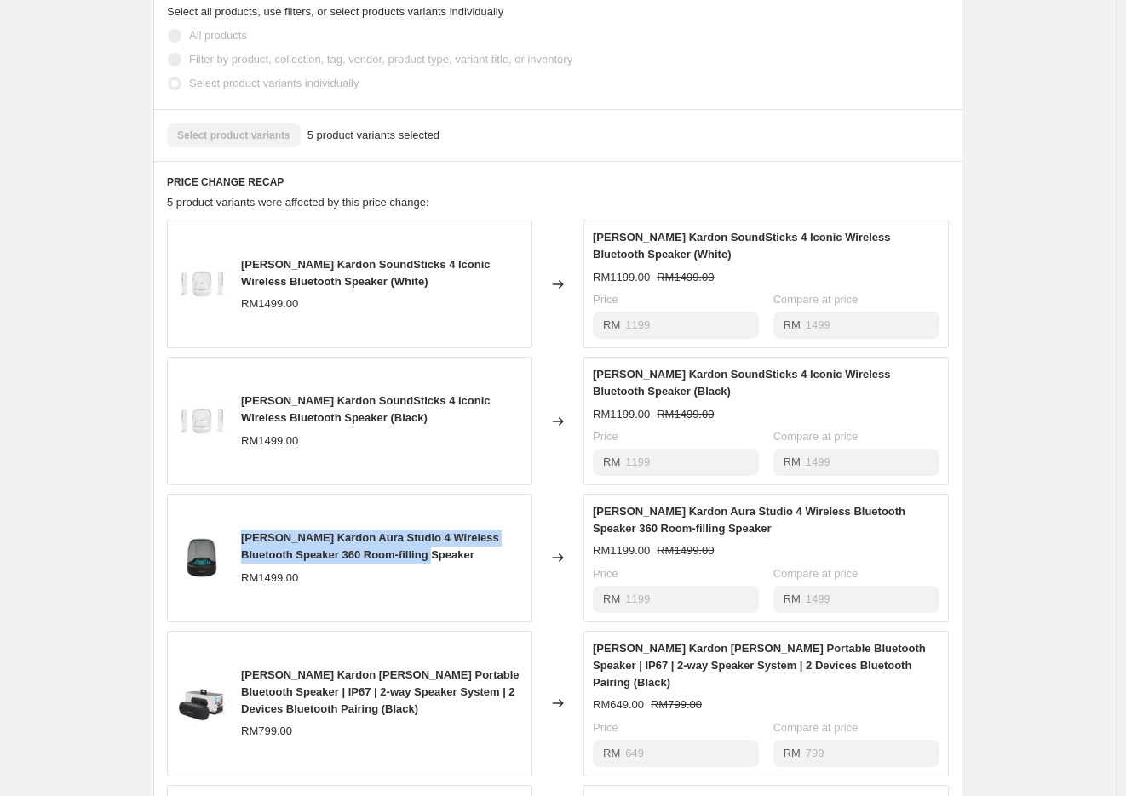
drag, startPoint x: 245, startPoint y: 553, endPoint x: 444, endPoint y: 579, distance: 200.9
click at [444, 564] on div "[PERSON_NAME] Kardon Aura Studio 4 Wireless Bluetooth Speaker 360 Room-filling …" at bounding box center [382, 547] width 282 height 34
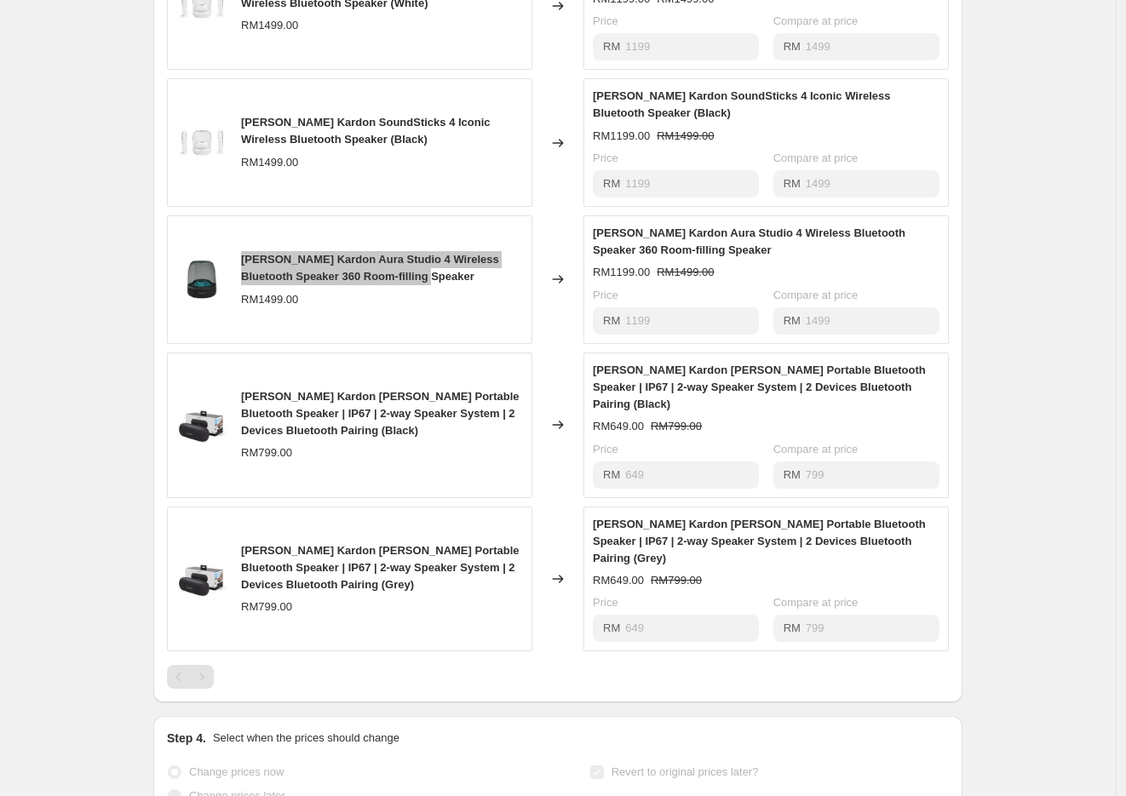
scroll to position [851, 0]
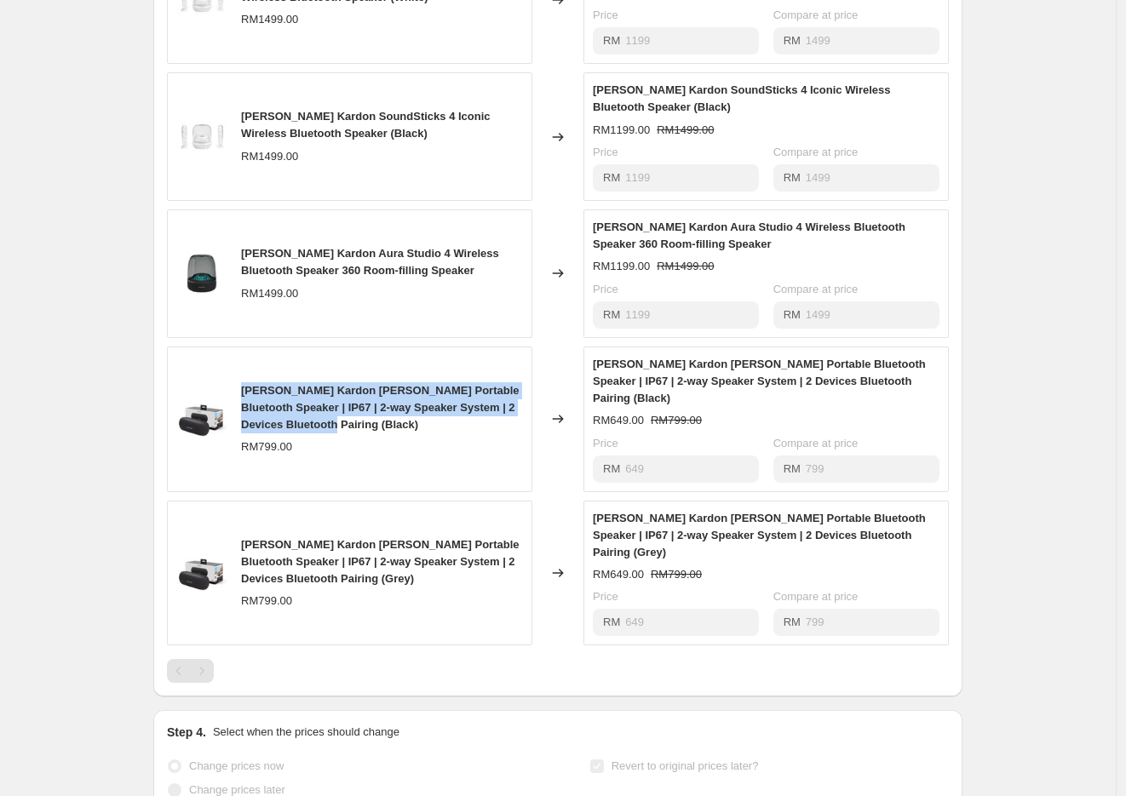
drag, startPoint x: 245, startPoint y: 400, endPoint x: 334, endPoint y: 433, distance: 94.3
click at [334, 433] on div "[PERSON_NAME] Kardon [PERSON_NAME] Portable Bluetooth Speaker | IP67 | 2-way Sp…" at bounding box center [382, 407] width 282 height 51
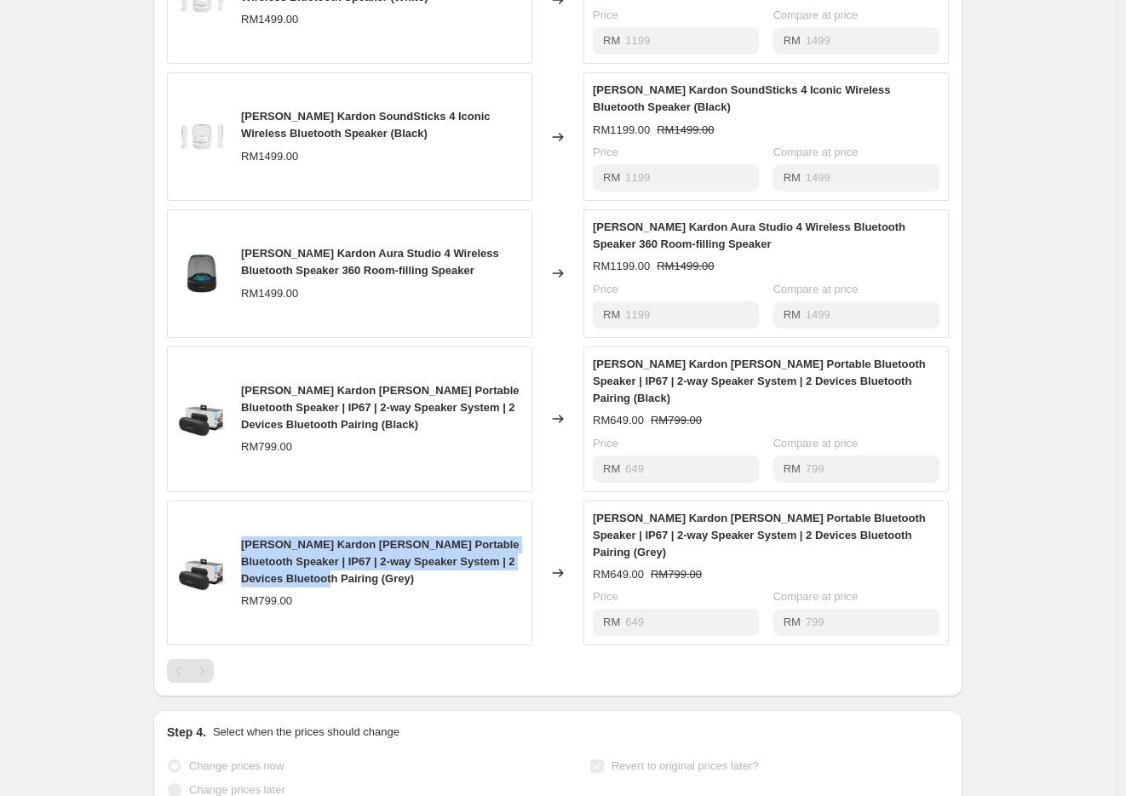
drag, startPoint x: 245, startPoint y: 535, endPoint x: 341, endPoint y: 569, distance: 102.1
click at [341, 569] on div "[PERSON_NAME] Kardon [PERSON_NAME] Portable Bluetooth Speaker | IP67 | 2-way Sp…" at bounding box center [382, 561] width 282 height 51
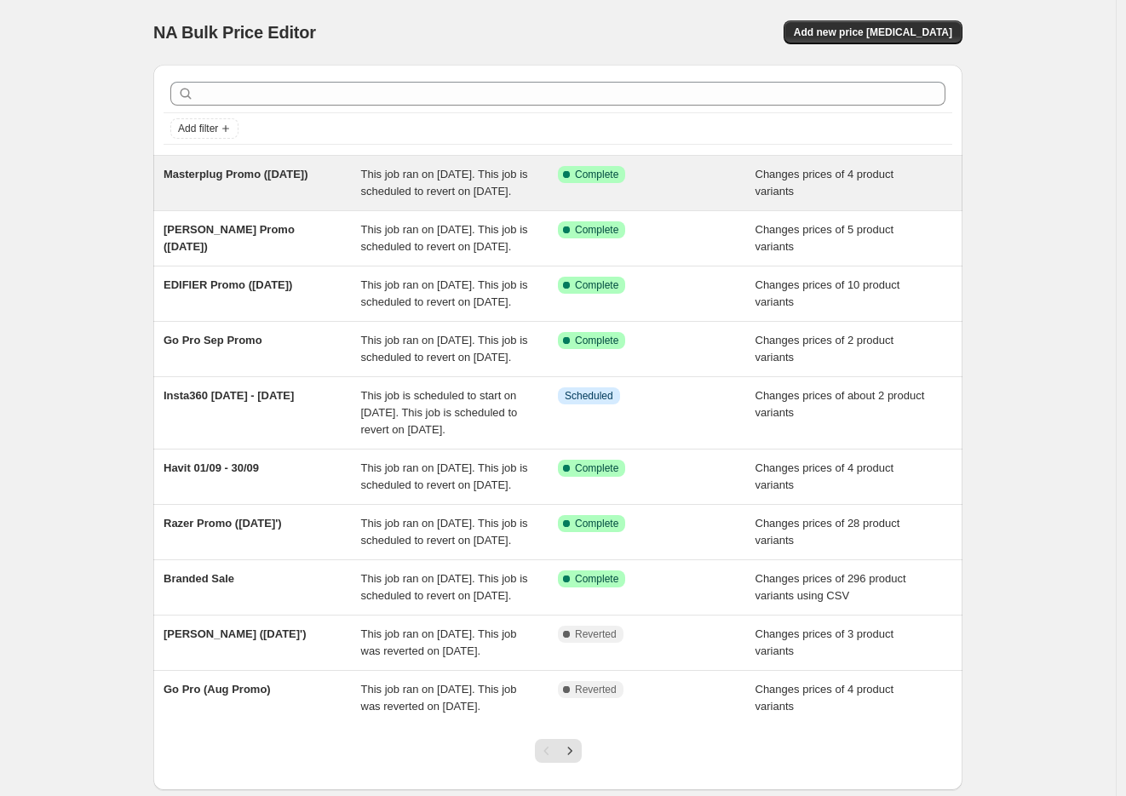
click at [196, 176] on span "Masterplug Promo ([DATE])" at bounding box center [235, 174] width 144 height 13
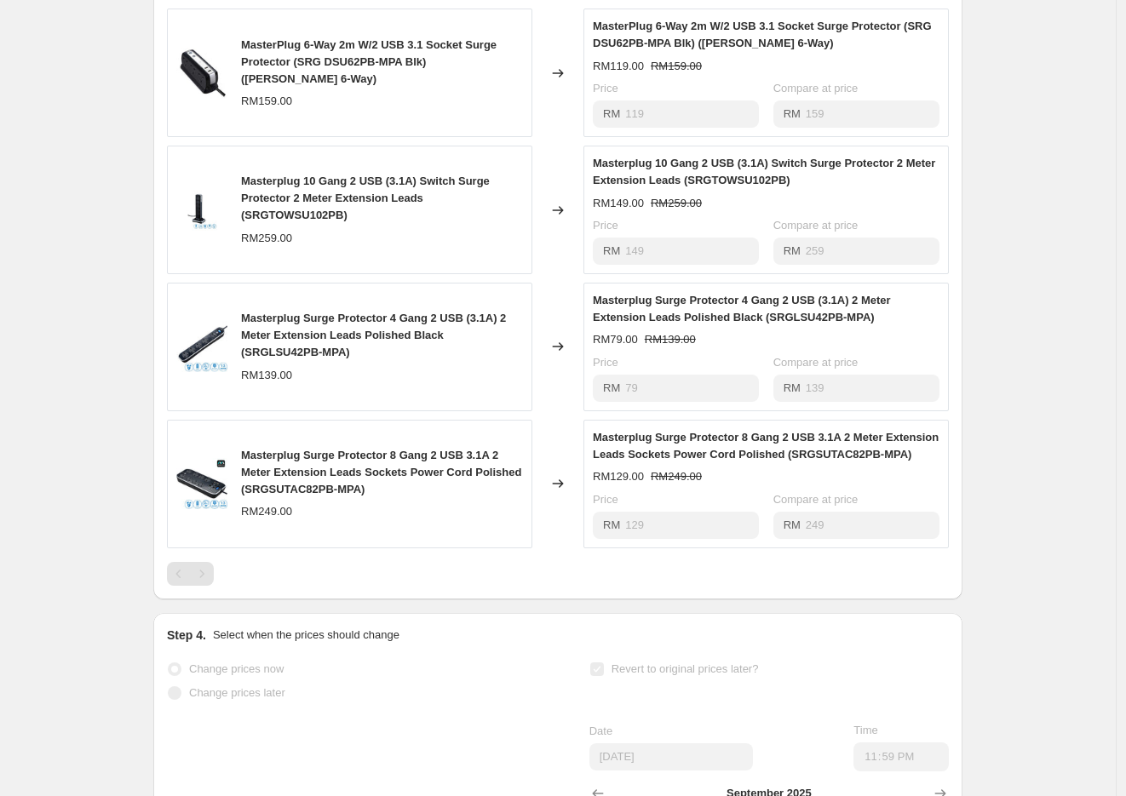
scroll to position [756, 0]
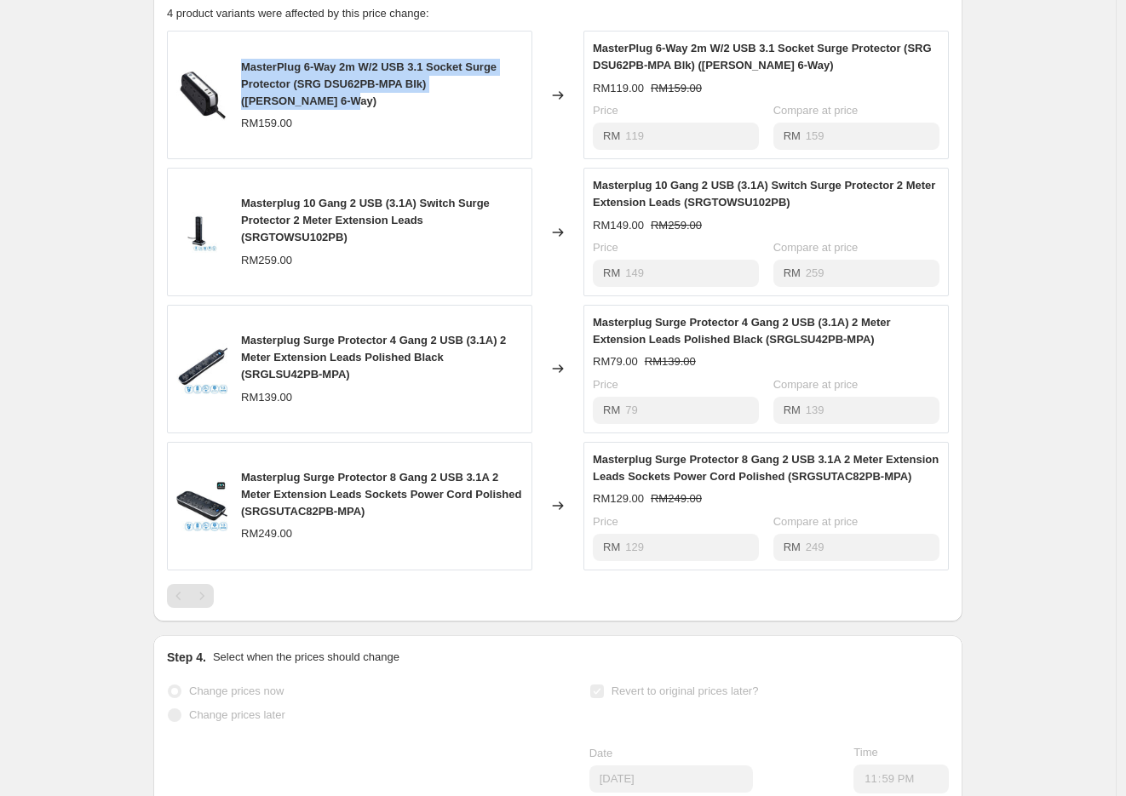
drag, startPoint x: 247, startPoint y: 80, endPoint x: 284, endPoint y: 116, distance: 51.2
click at [284, 110] on div "MasterPlug 6-Way 2m W/2 USB 3.1 Socket Surge Protector (SRG DSU62PB-MPA Blk) ([…" at bounding box center [382, 84] width 282 height 51
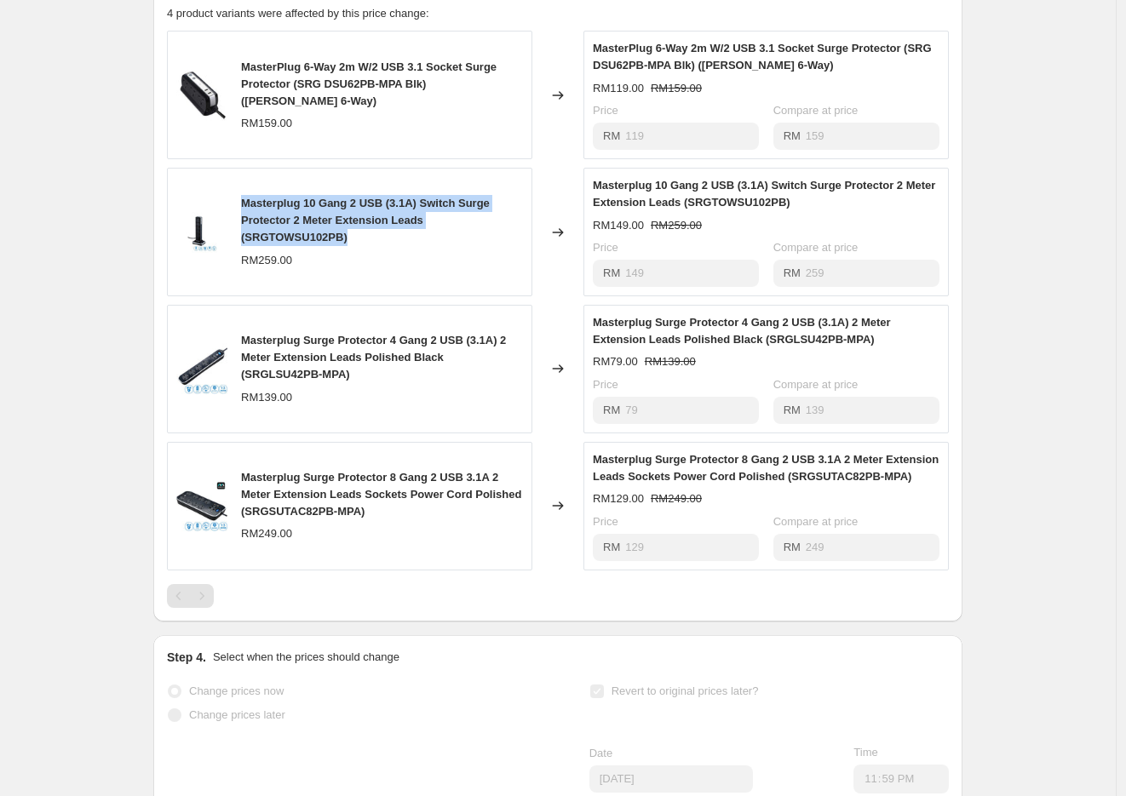
drag, startPoint x: 247, startPoint y: 221, endPoint x: 440, endPoint y: 251, distance: 195.5
click at [440, 246] on div "Masterplug 10 Gang 2 USB (3.1A) Switch Surge Protector 2 Meter Extension Leads …" at bounding box center [382, 220] width 282 height 51
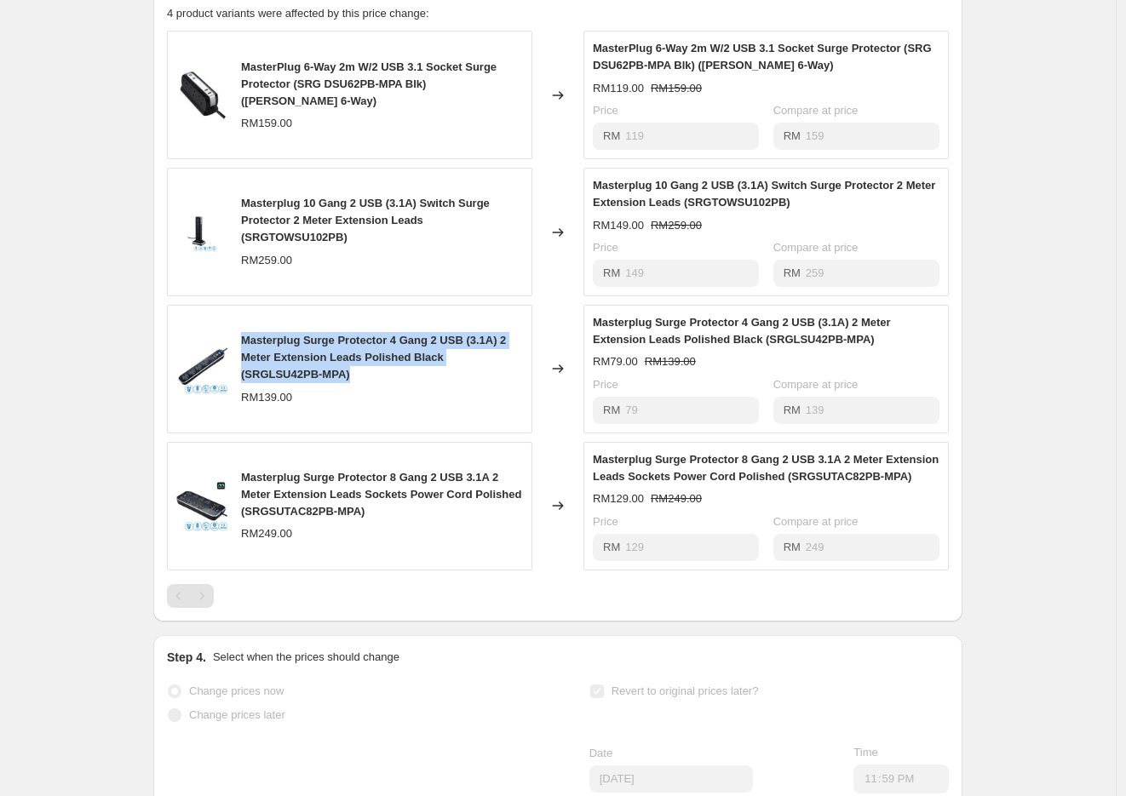
drag, startPoint x: 245, startPoint y: 352, endPoint x: 410, endPoint y: 384, distance: 168.1
click at [410, 383] on div "Masterplug Surge Protector 4 Gang 2 USB (3.1A) 2 Meter Extension Leads Polished…" at bounding box center [382, 357] width 282 height 51
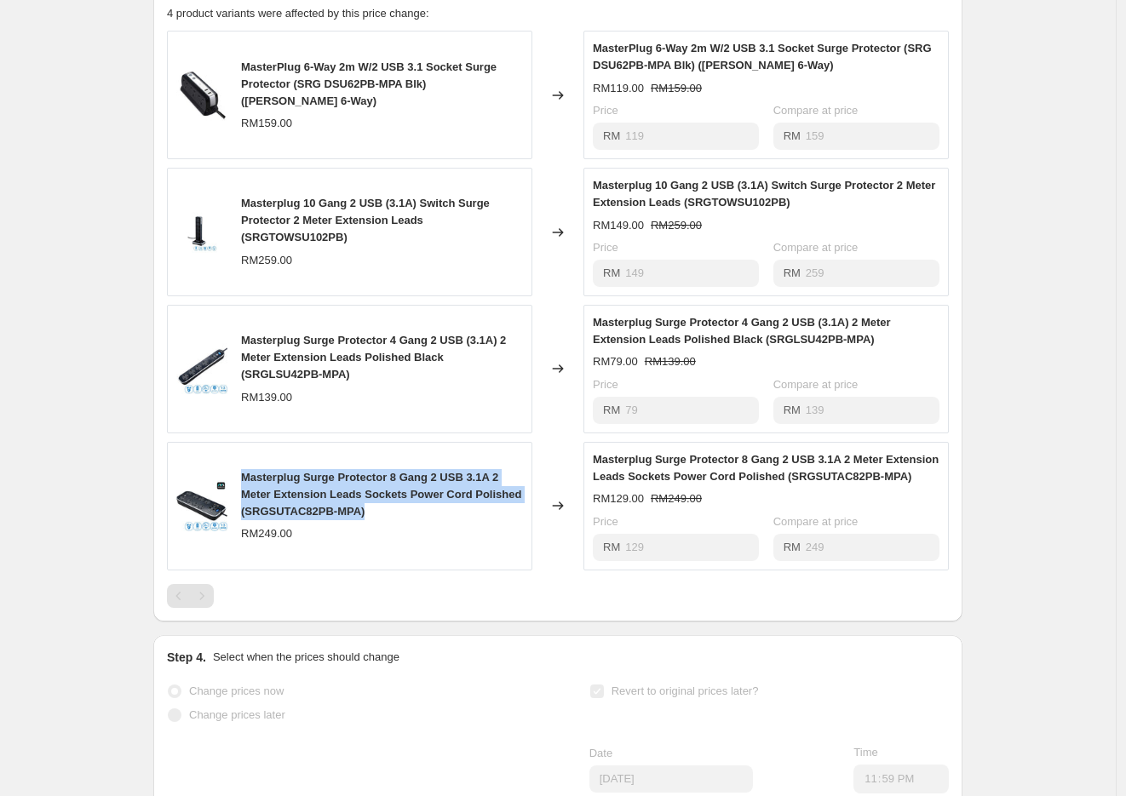
drag, startPoint x: 247, startPoint y: 498, endPoint x: 468, endPoint y: 534, distance: 224.2
click at [468, 520] on div "Masterplug Surge Protector 8 Gang 2 USB 3.1A 2 Meter Extension Leads Sockets Po…" at bounding box center [382, 494] width 282 height 51
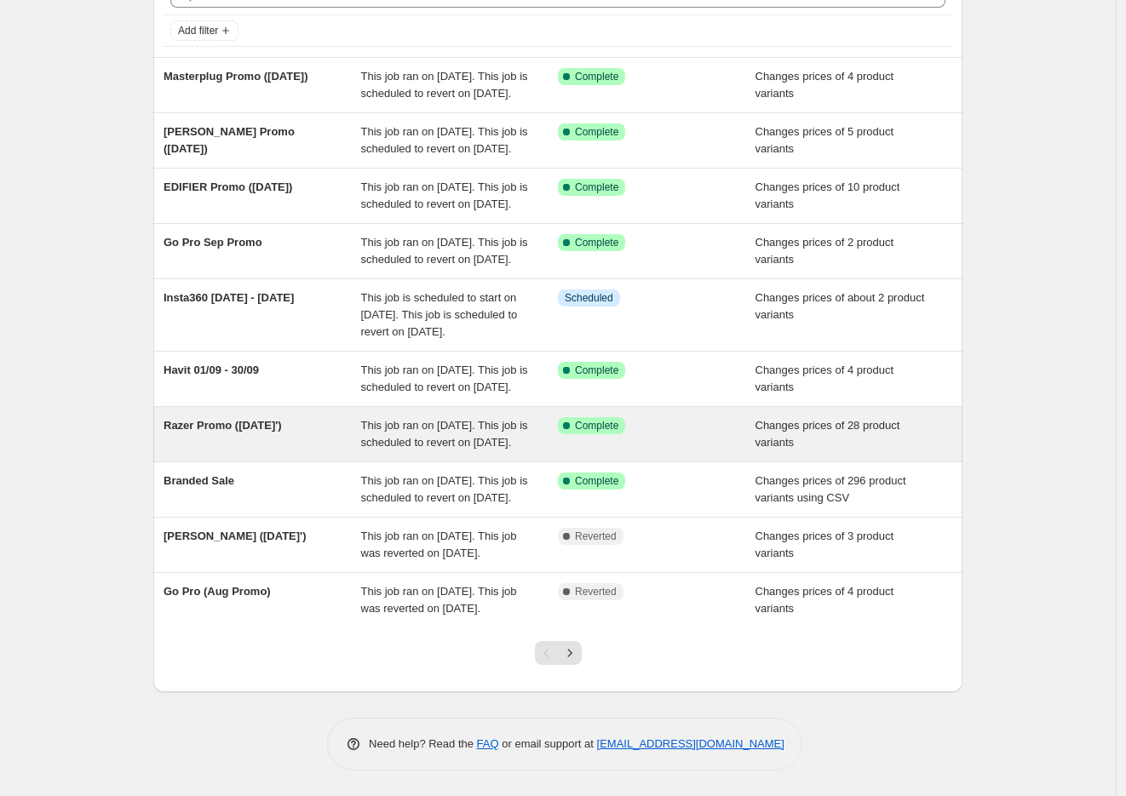
scroll to position [95, 0]
